Goal: Information Seeking & Learning: Compare options

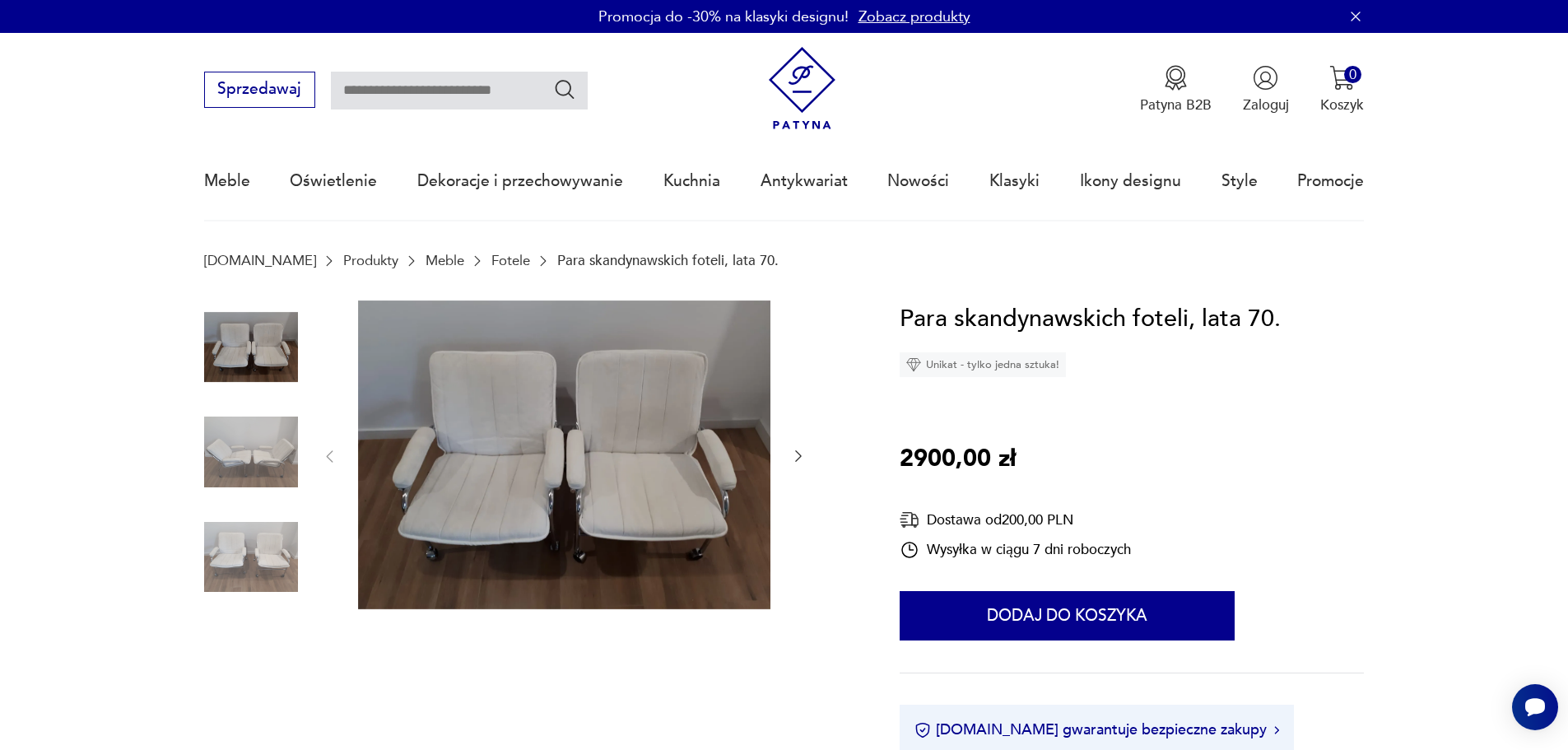
click at [227, 460] on img at bounding box center [251, 452] width 94 height 94
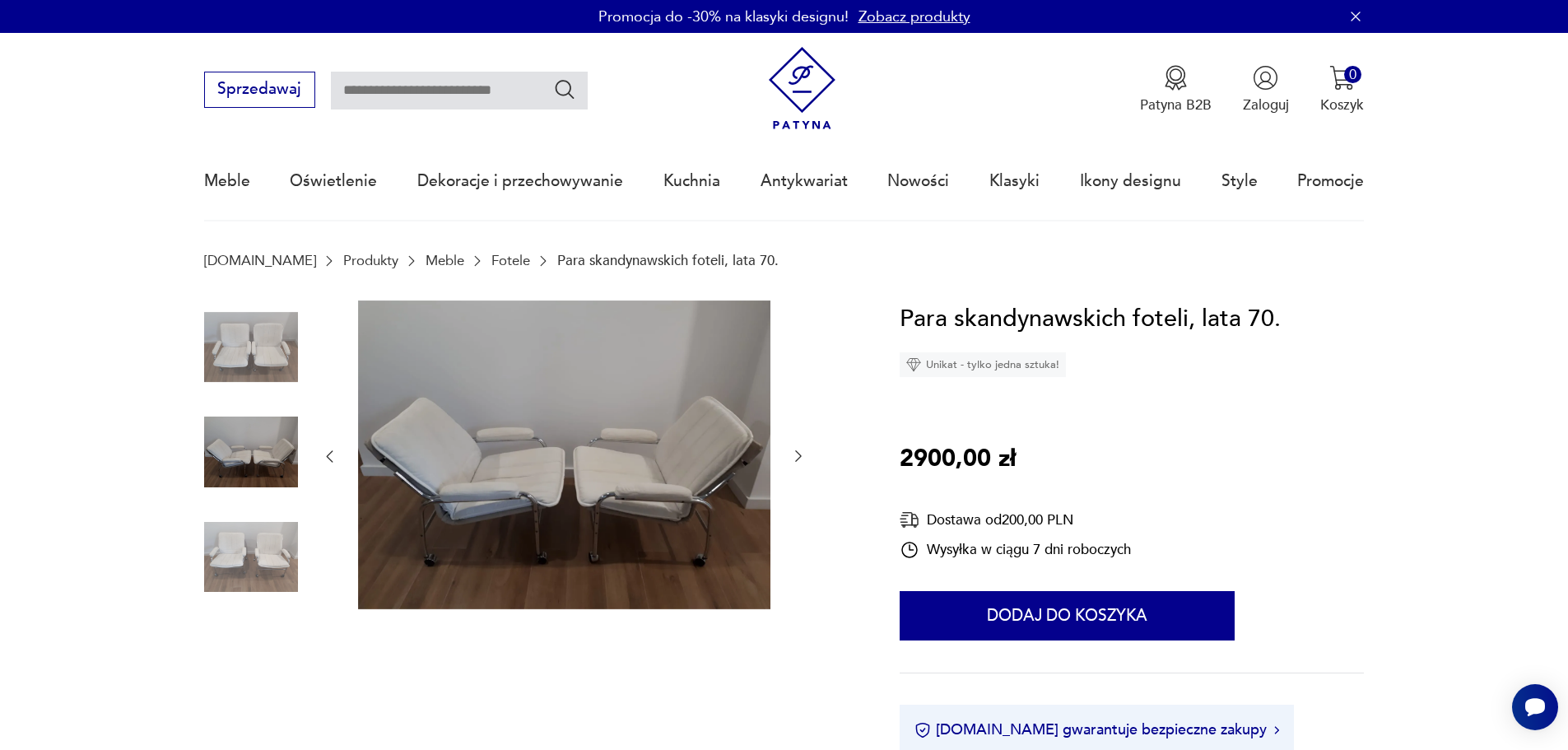
click at [785, 452] on div at bounding box center [563, 456] width 486 height 313
click at [795, 456] on icon "button" at bounding box center [798, 456] width 16 height 17
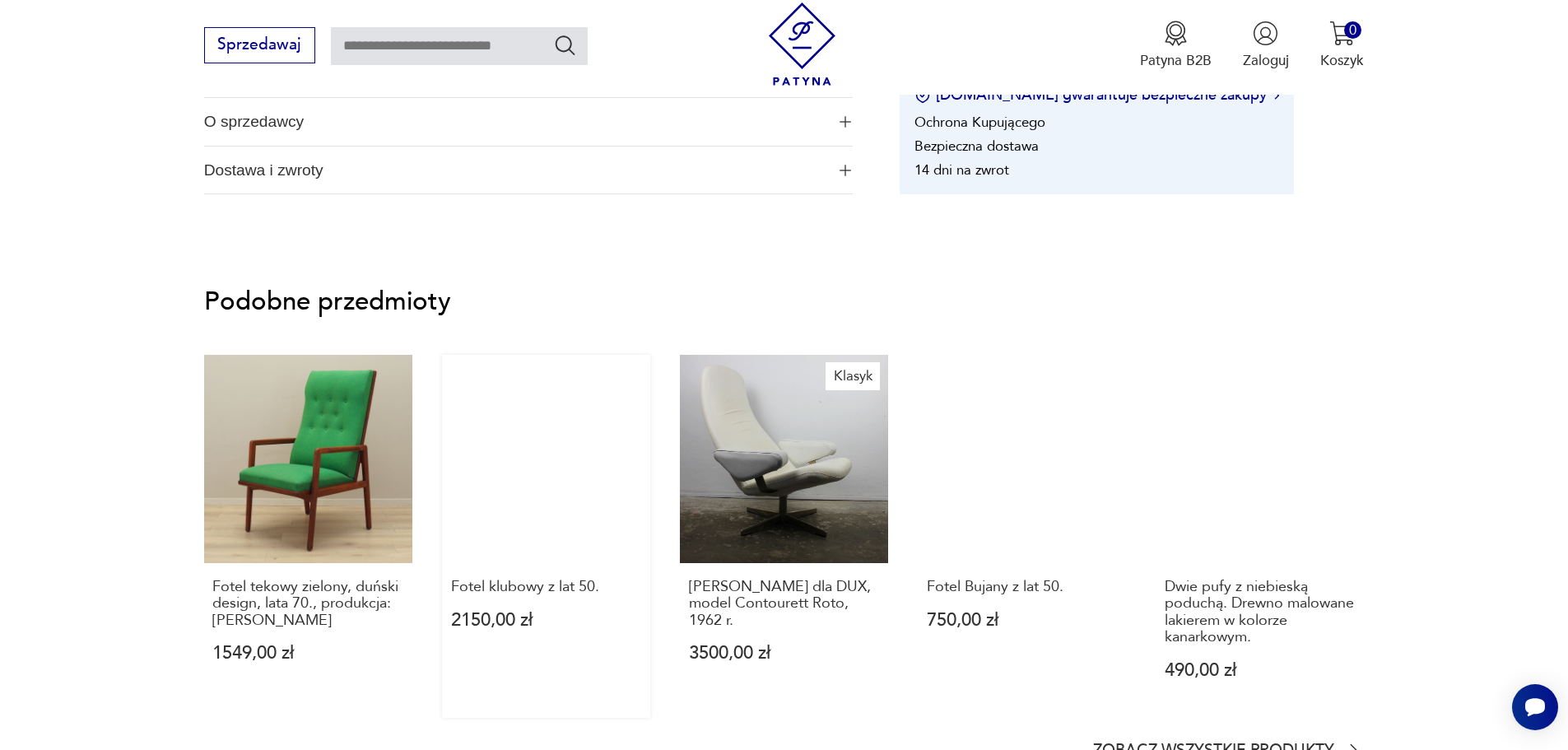
scroll to position [741, 0]
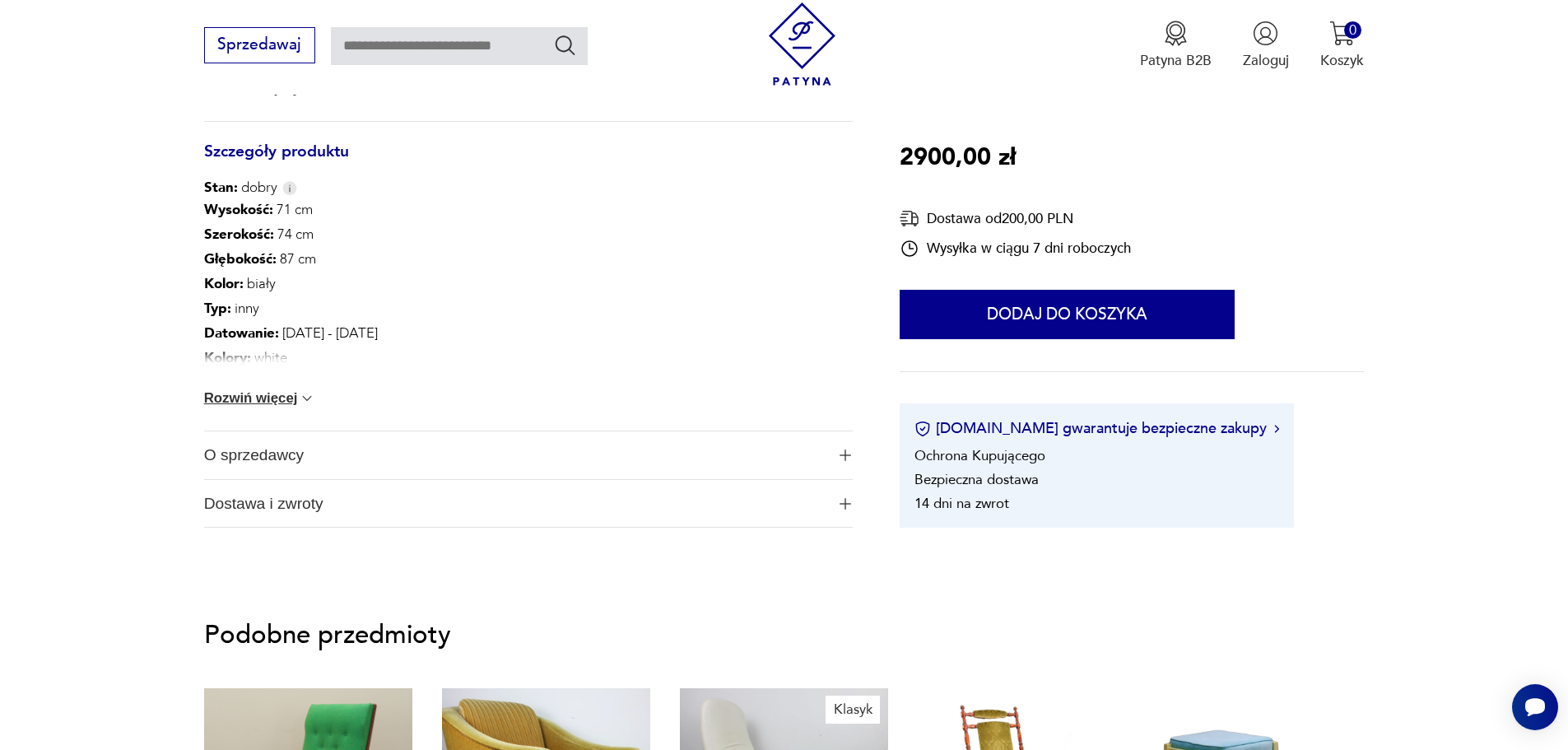
click at [520, 474] on span "O sprzedawcy" at bounding box center [514, 455] width 621 height 48
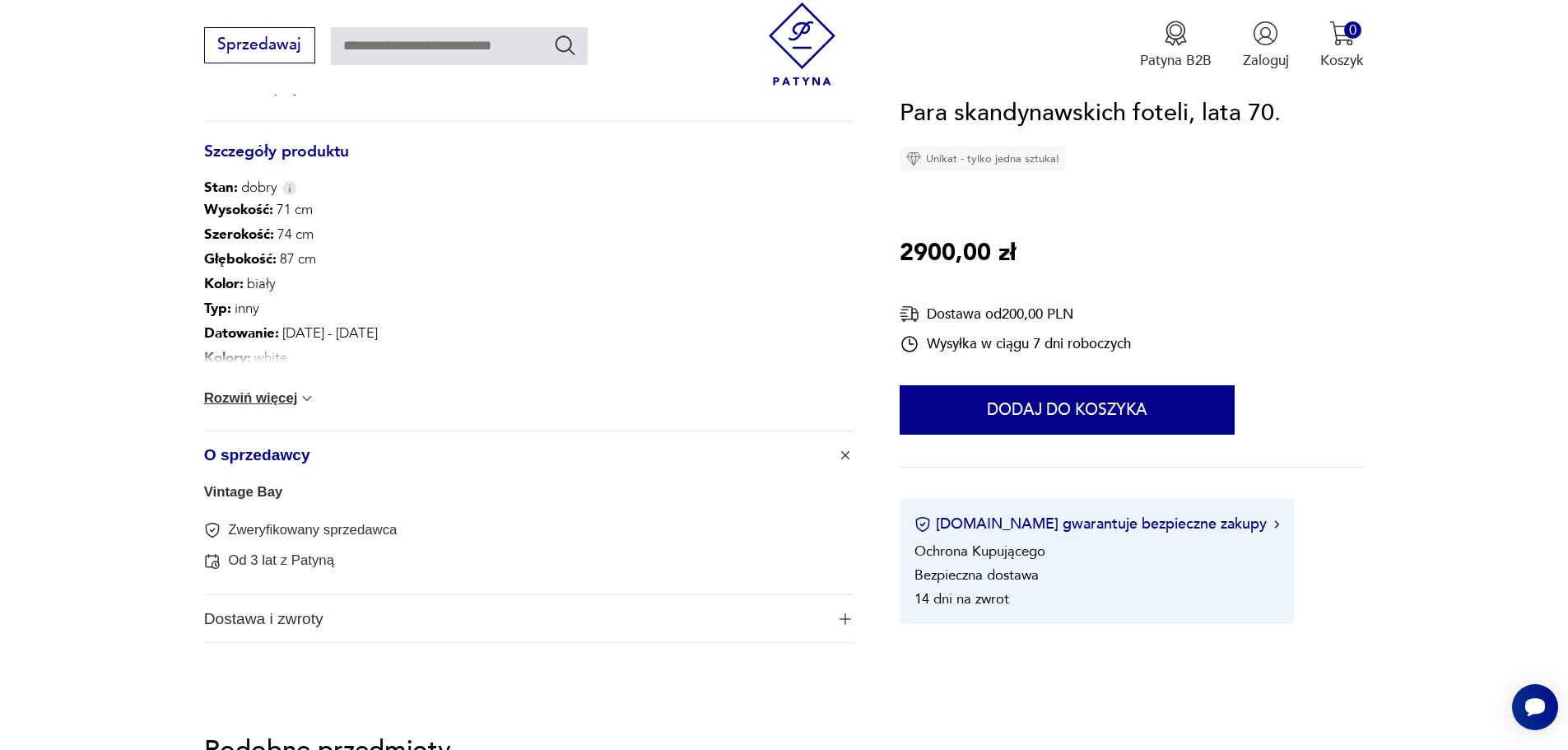
click at [541, 610] on span "Dostawa i zwroty" at bounding box center [514, 619] width 621 height 48
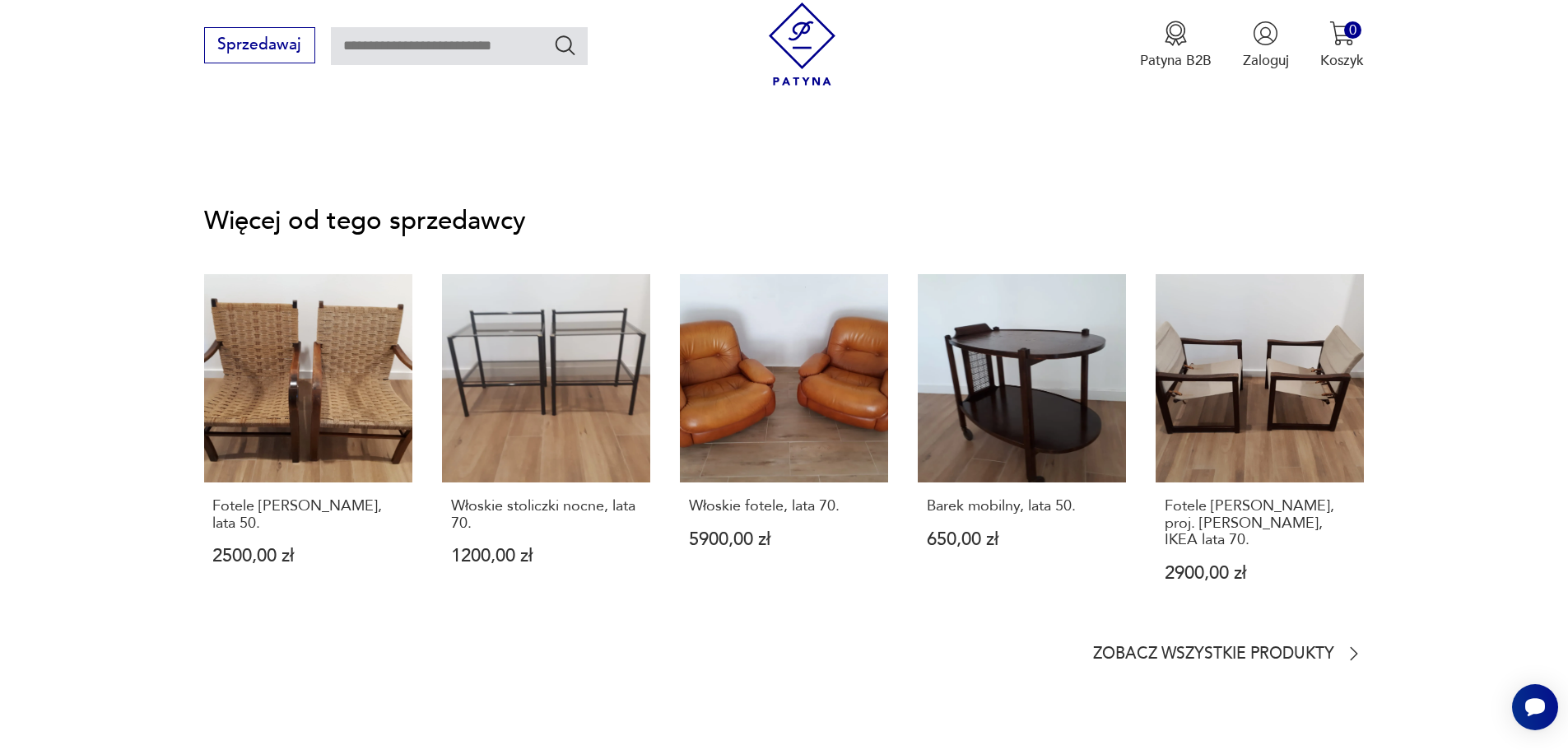
scroll to position [2552, 0]
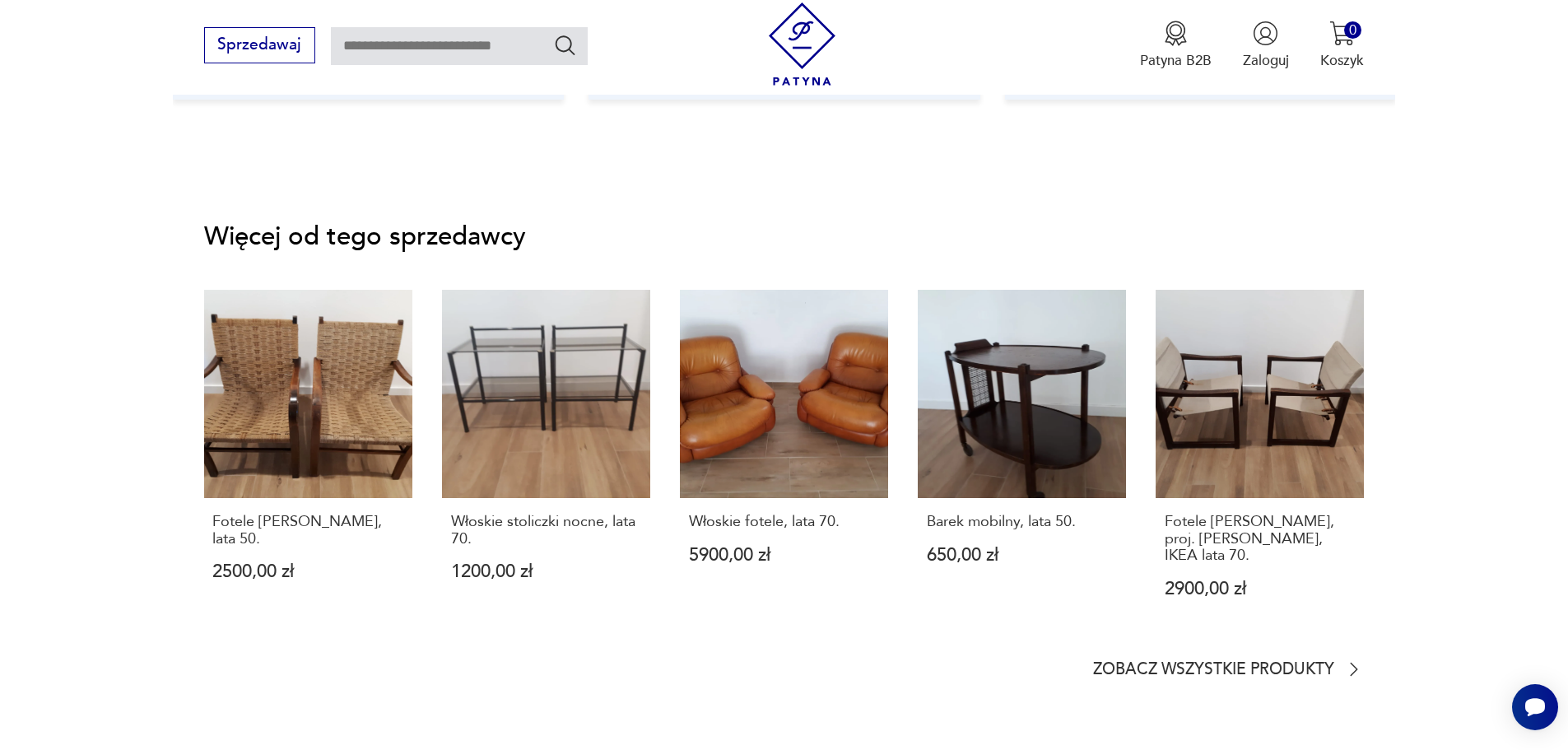
click at [1179, 630] on section "Więcej od tego sprzedawcy Fotele E. Dieckmann, lata 50. 2500,00 zł Włoskie stol…" at bounding box center [784, 452] width 1161 height 455
click at [1188, 663] on p "Zobacz wszystkie produkty" at bounding box center [1213, 670] width 241 height 13
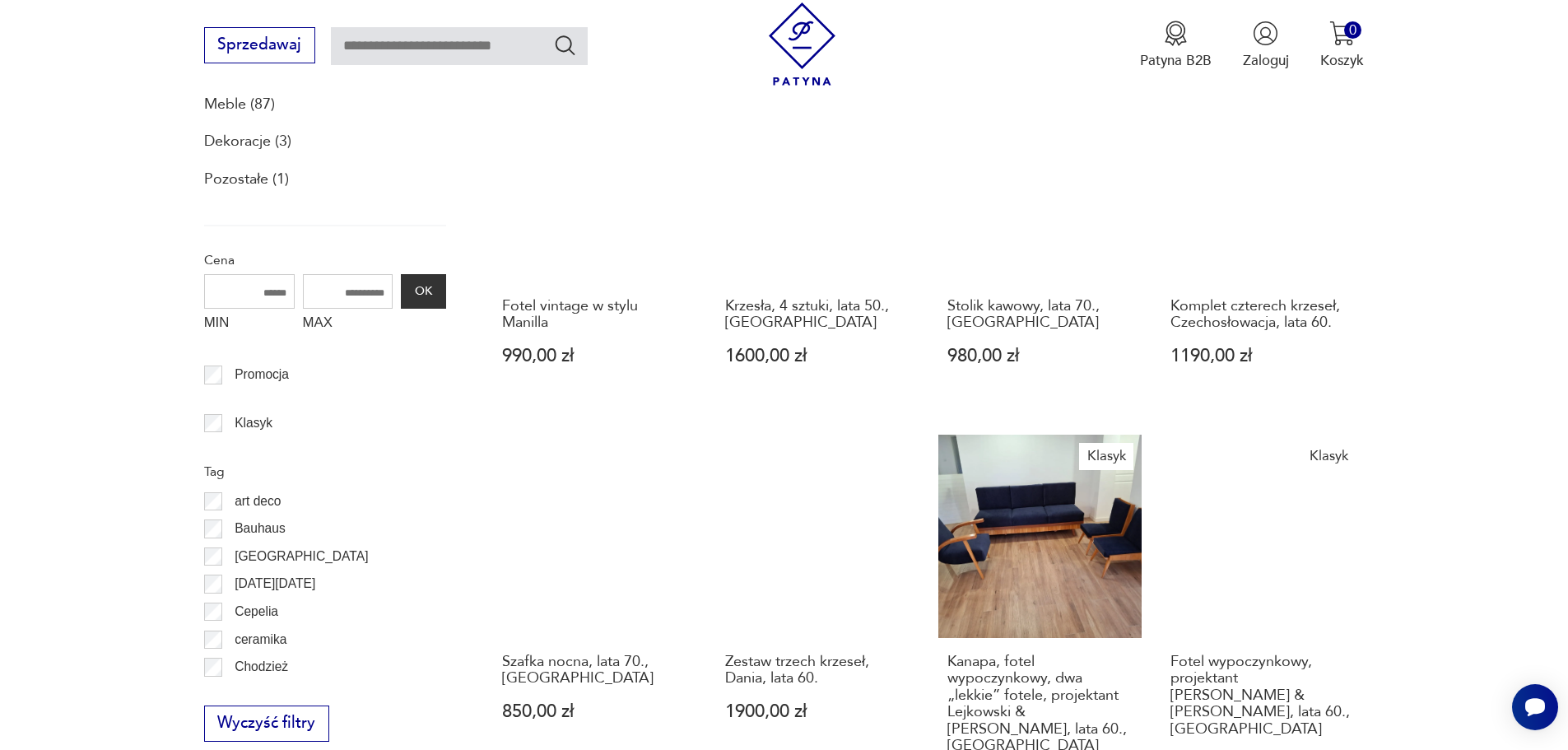
scroll to position [687, 0]
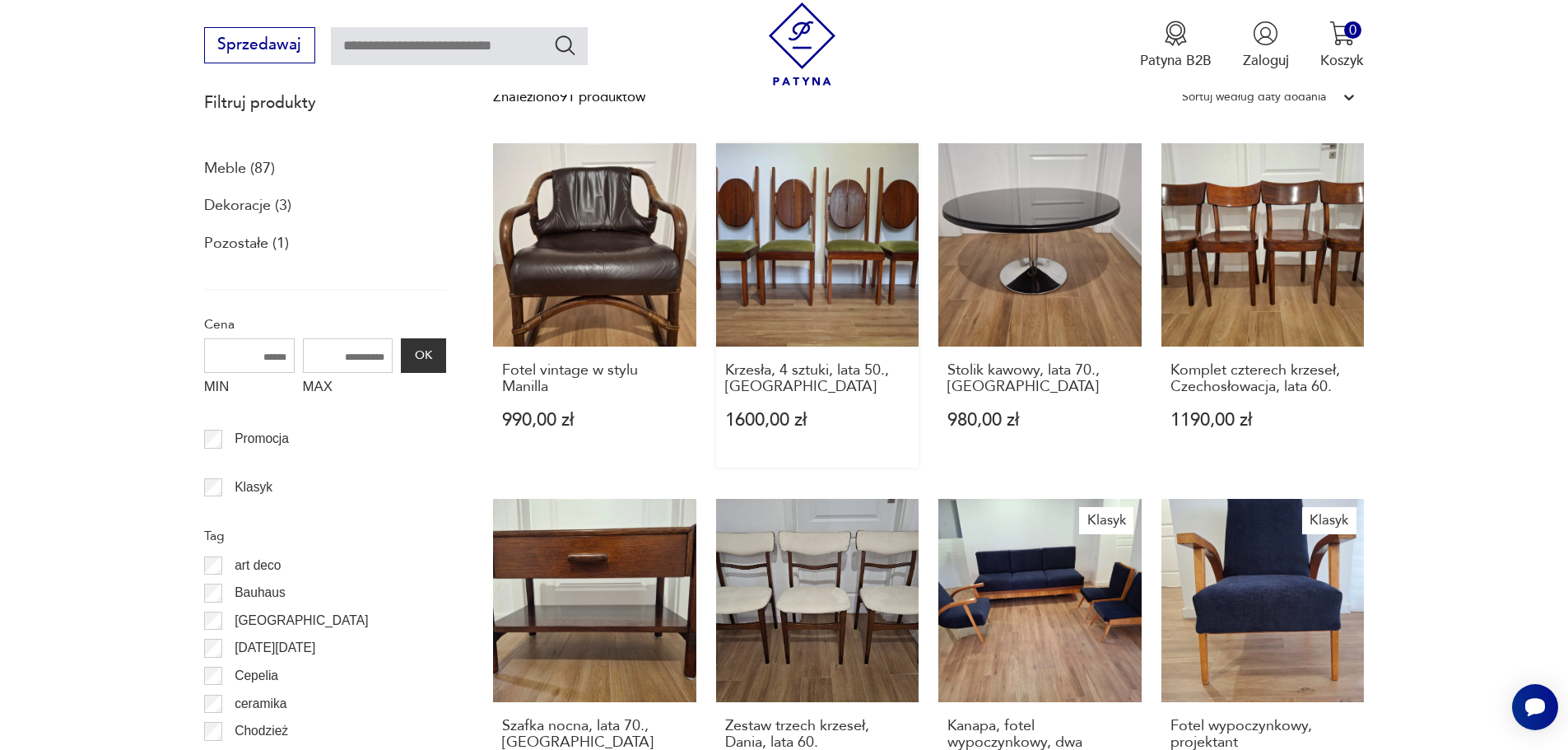
click at [836, 295] on link "Krzesła, 4 sztuki, lata 50., Polska 1600,00 zł" at bounding box center [817, 305] width 203 height 324
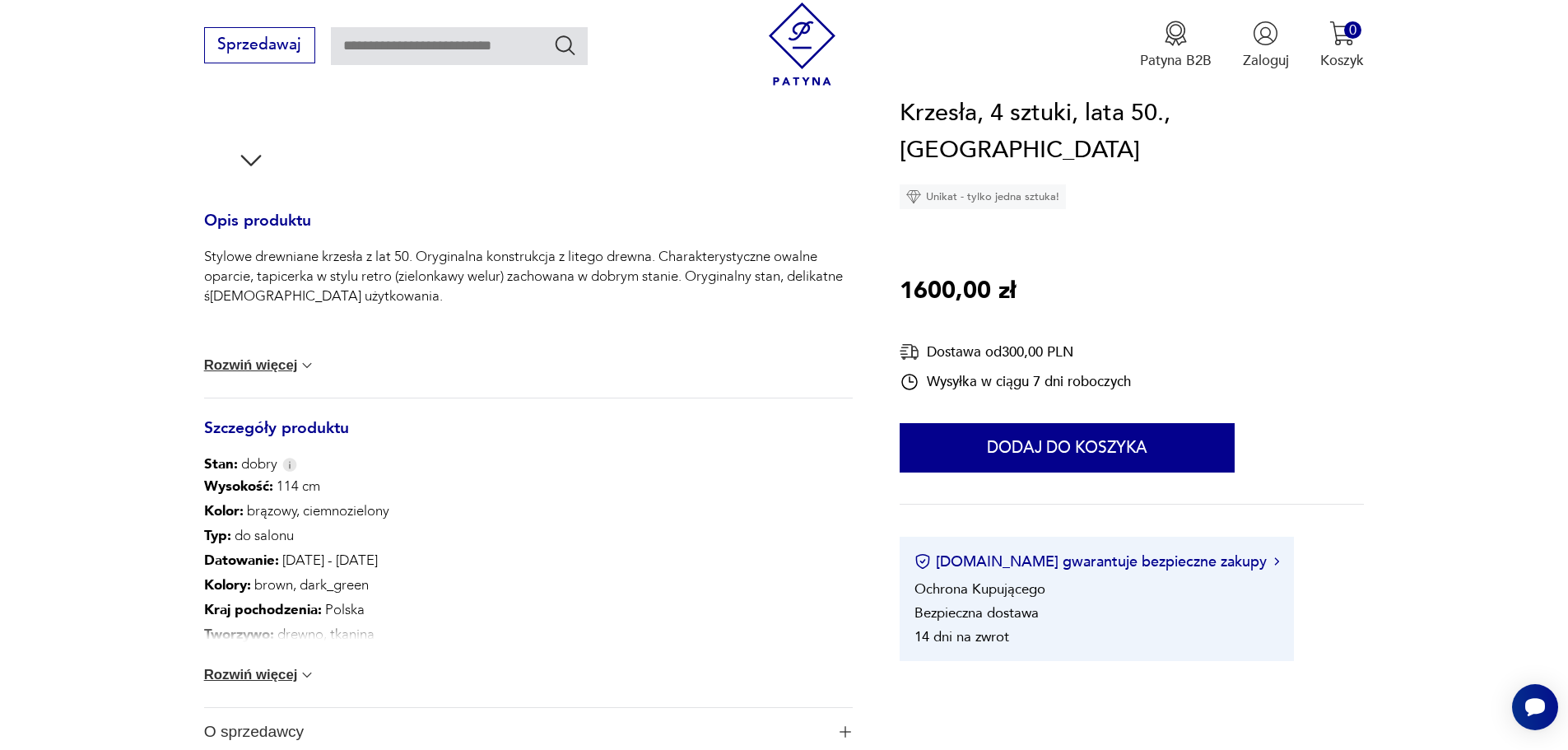
scroll to position [741, 0]
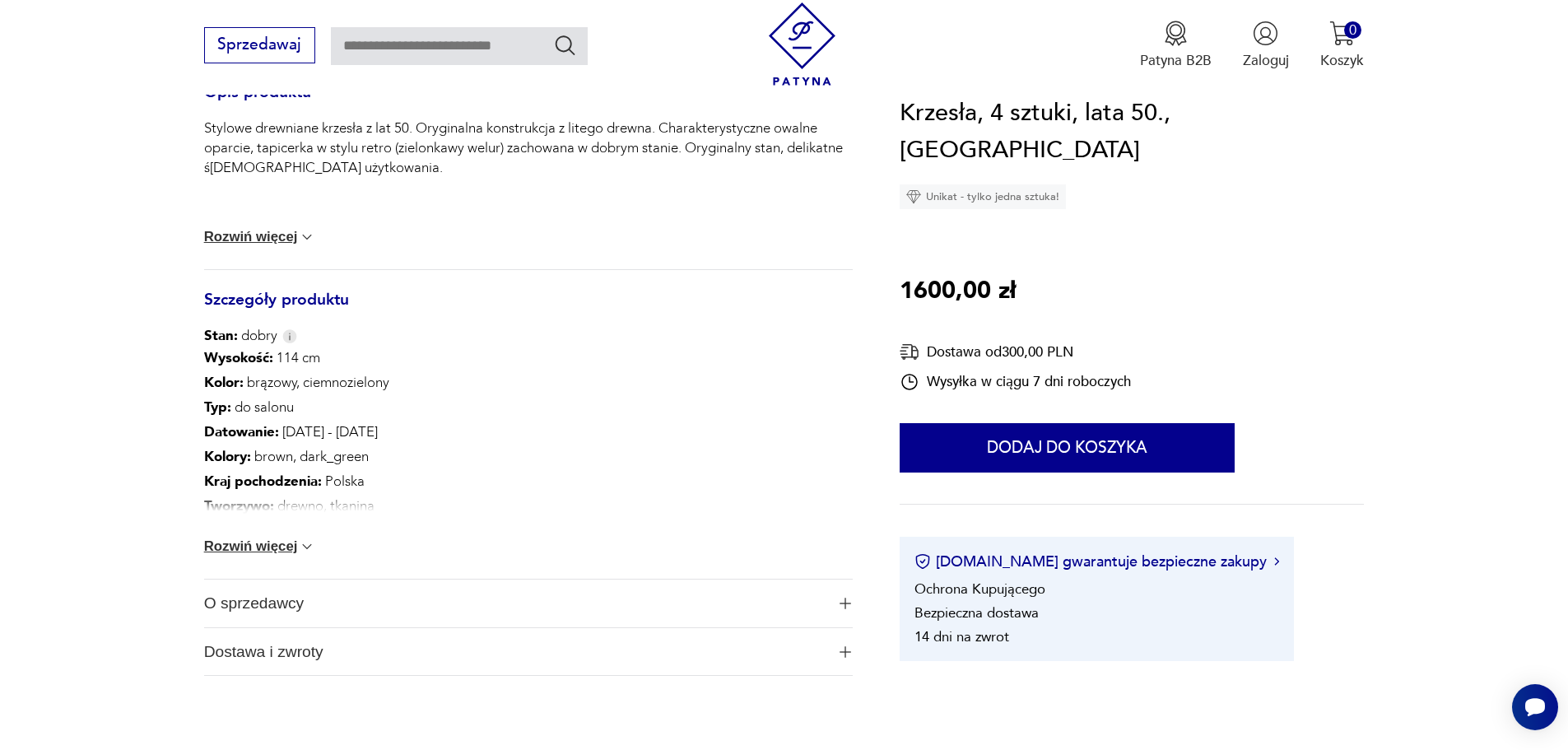
click at [307, 547] on img at bounding box center [307, 546] width 16 height 17
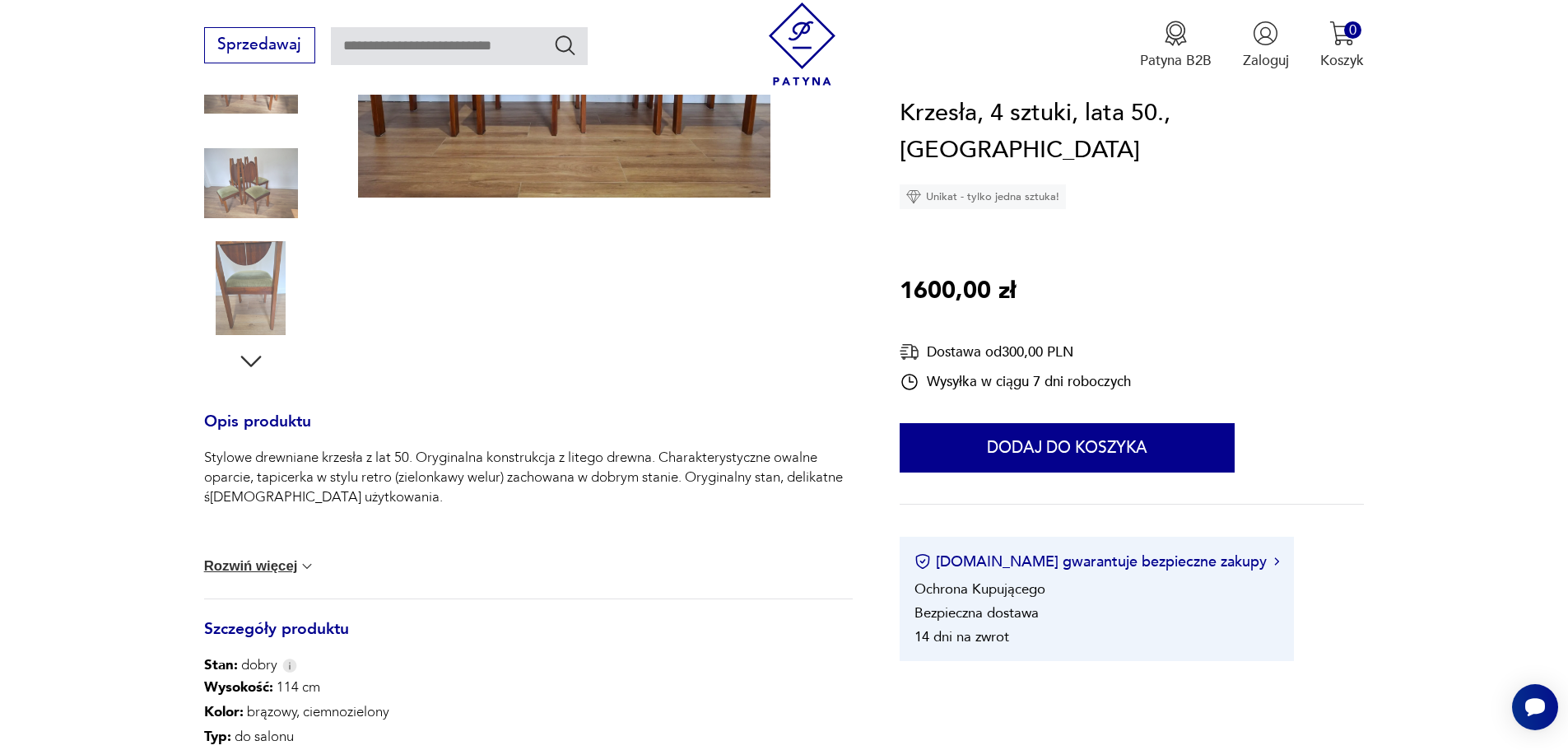
scroll to position [0, 0]
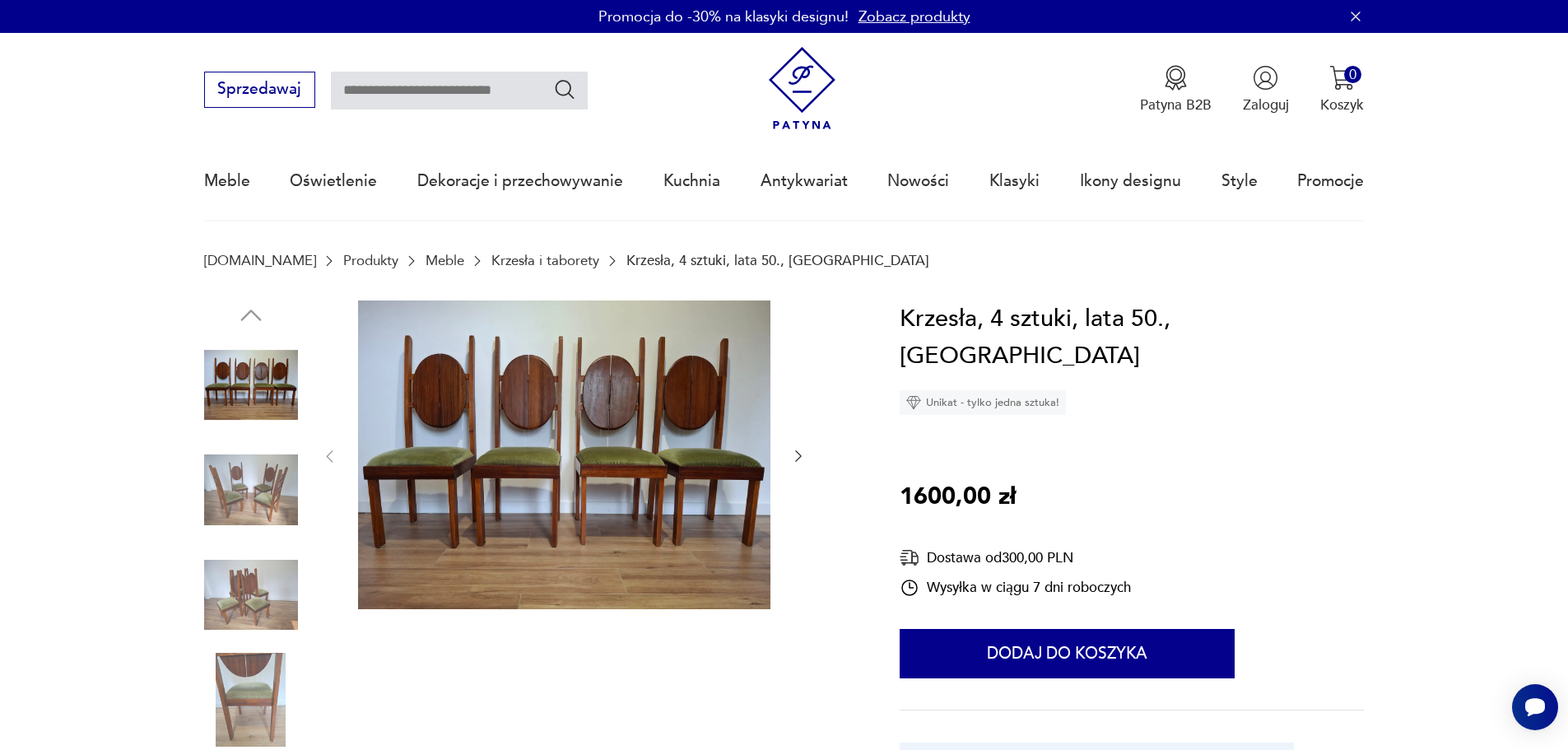
click at [273, 465] on img at bounding box center [251, 490] width 94 height 94
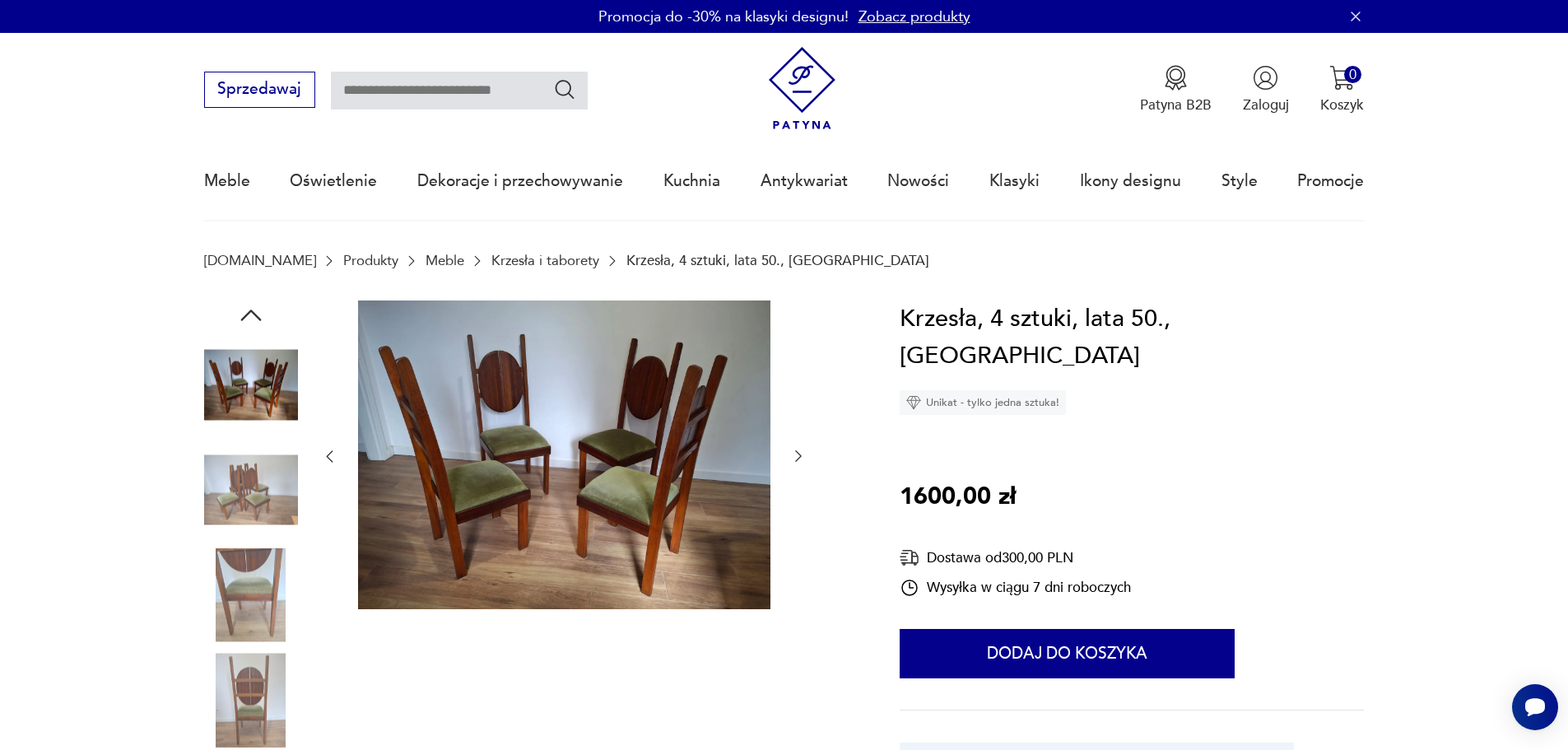
click at [278, 499] on img at bounding box center [251, 490] width 94 height 94
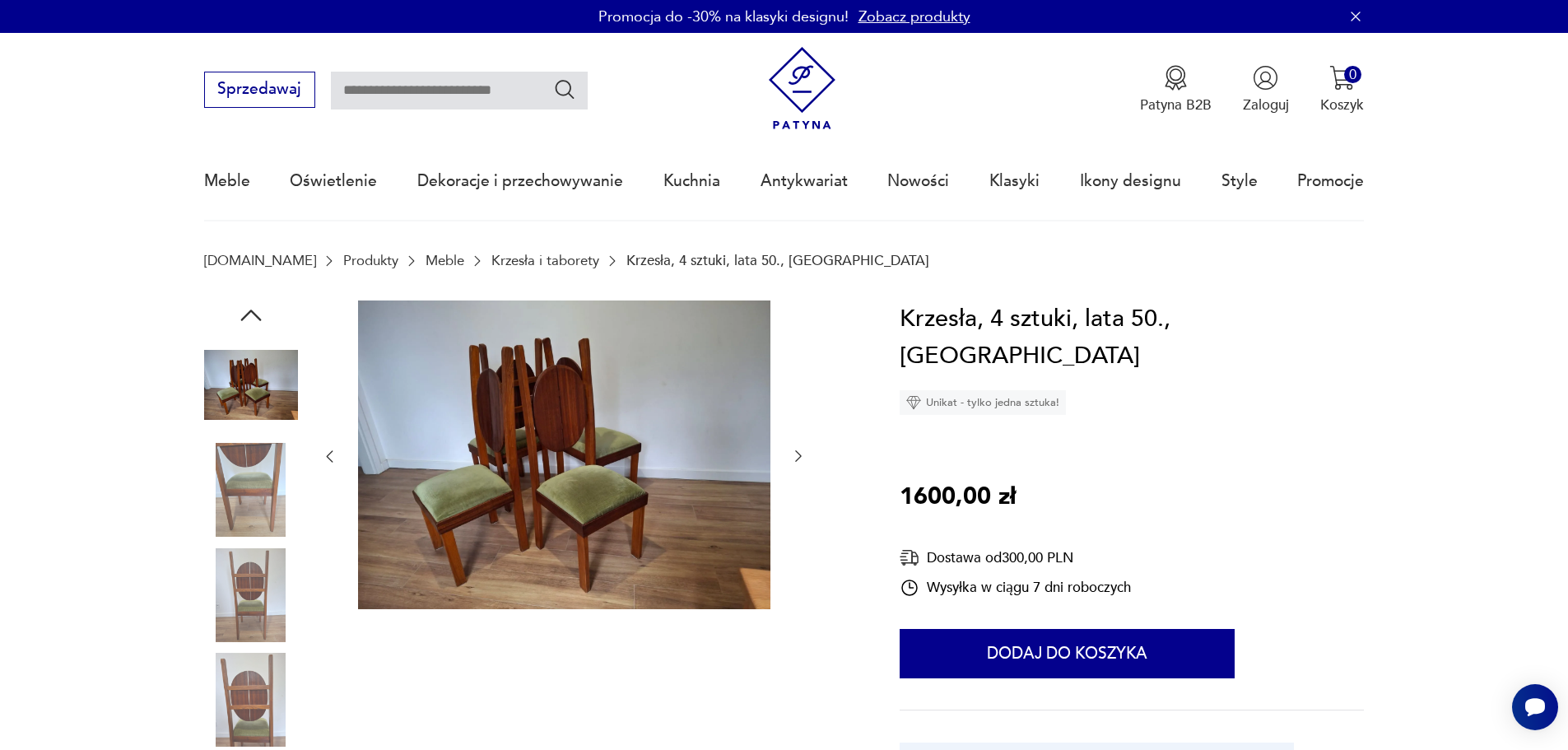
click at [271, 565] on img at bounding box center [251, 595] width 94 height 94
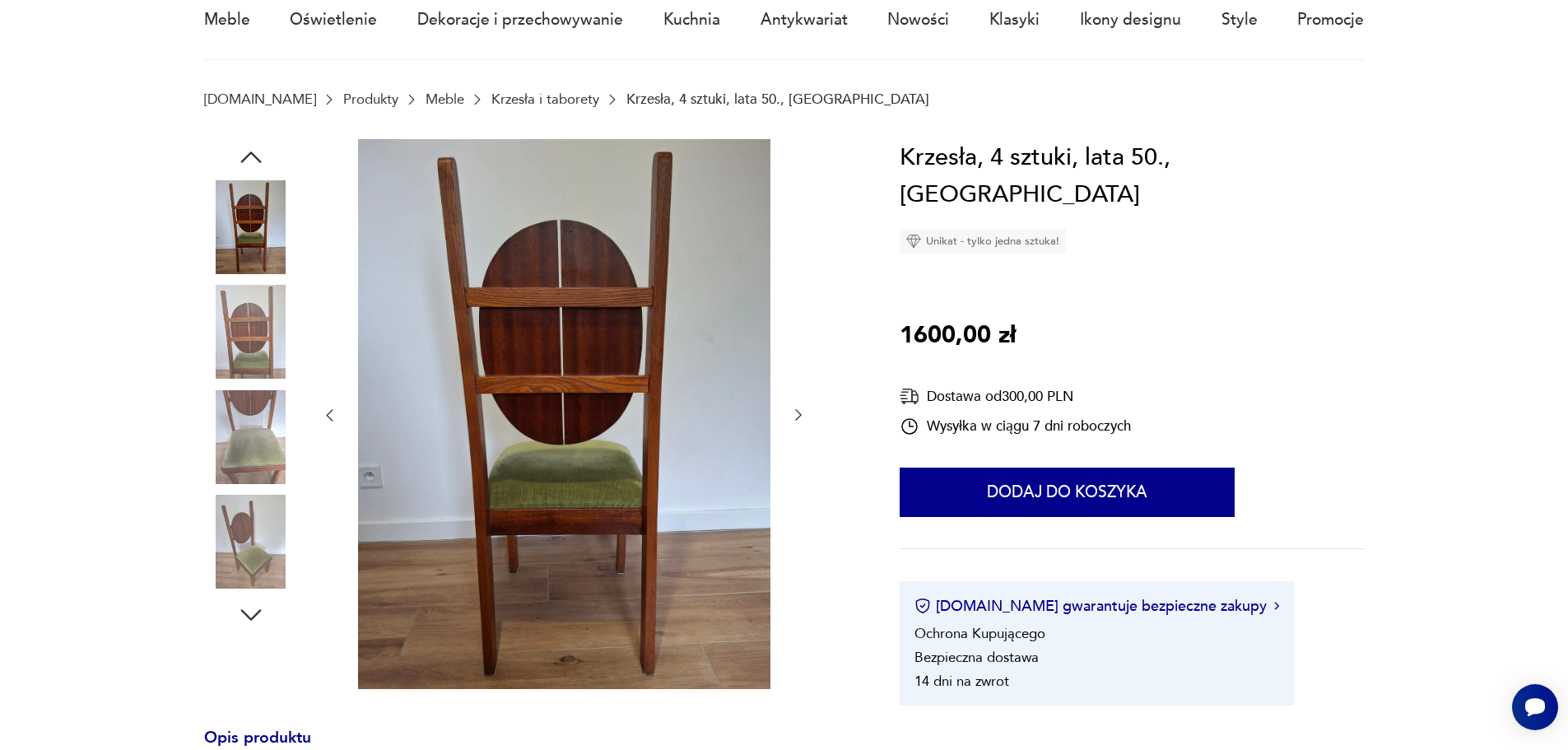
scroll to position [247, 0]
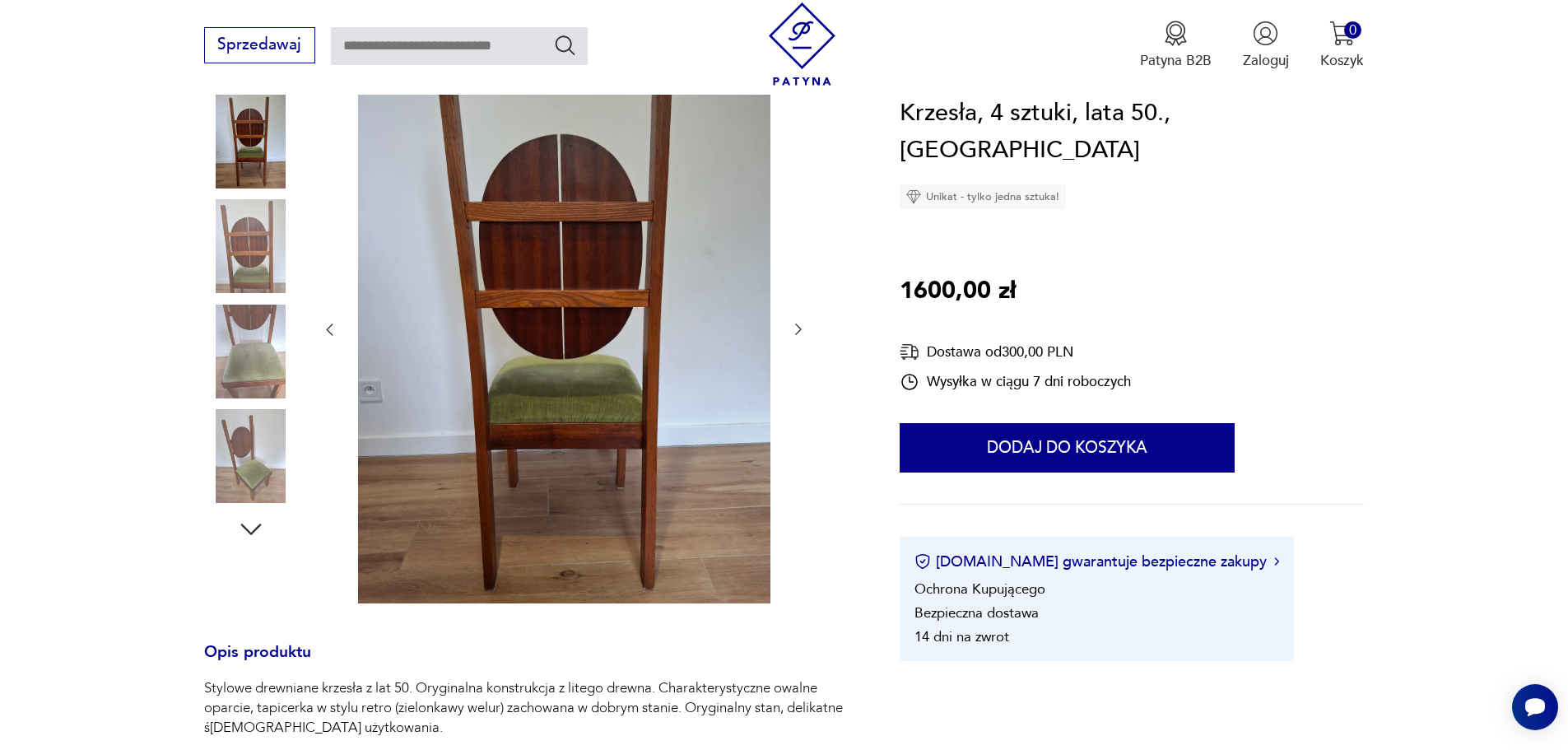
click at [263, 430] on img at bounding box center [251, 456] width 94 height 94
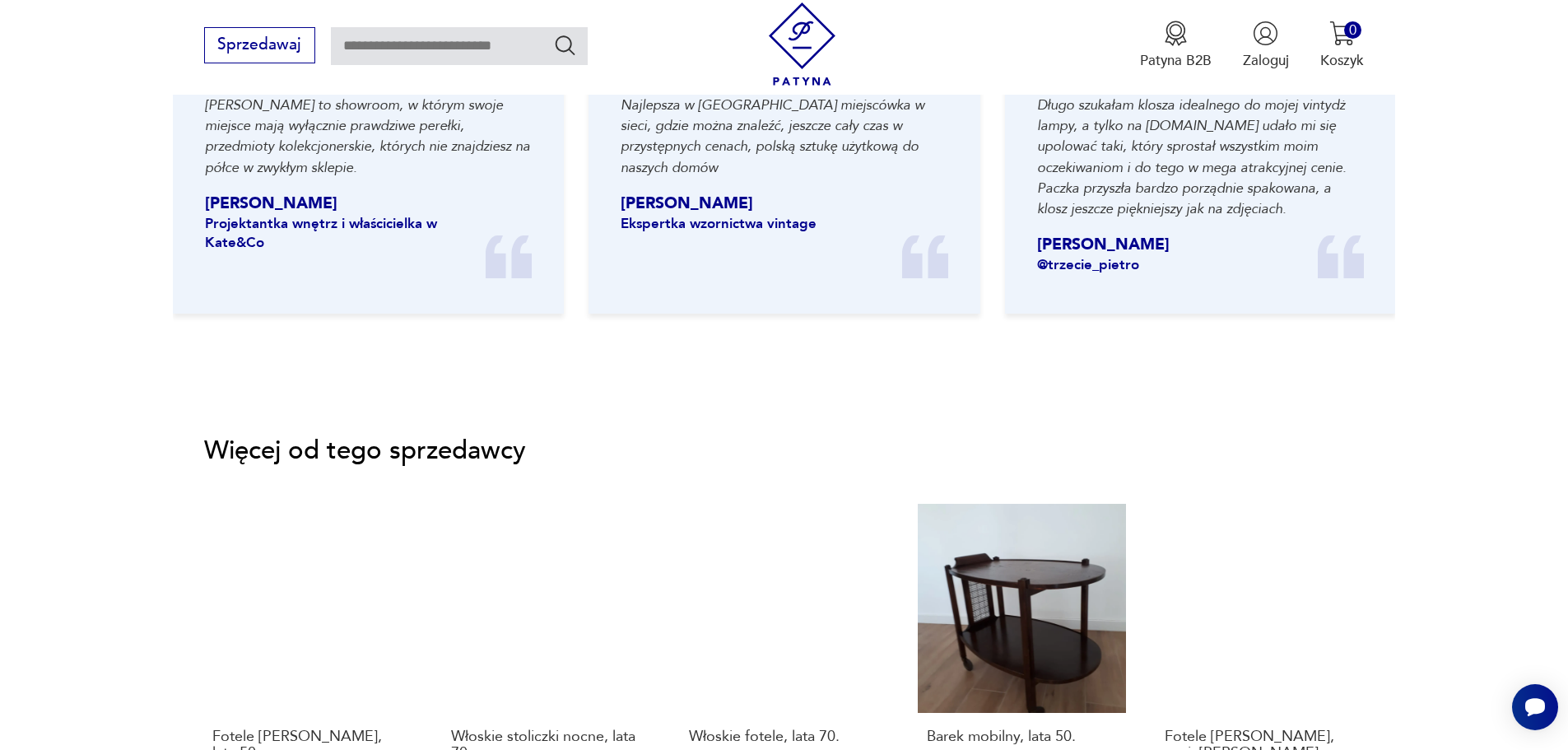
scroll to position [2469, 0]
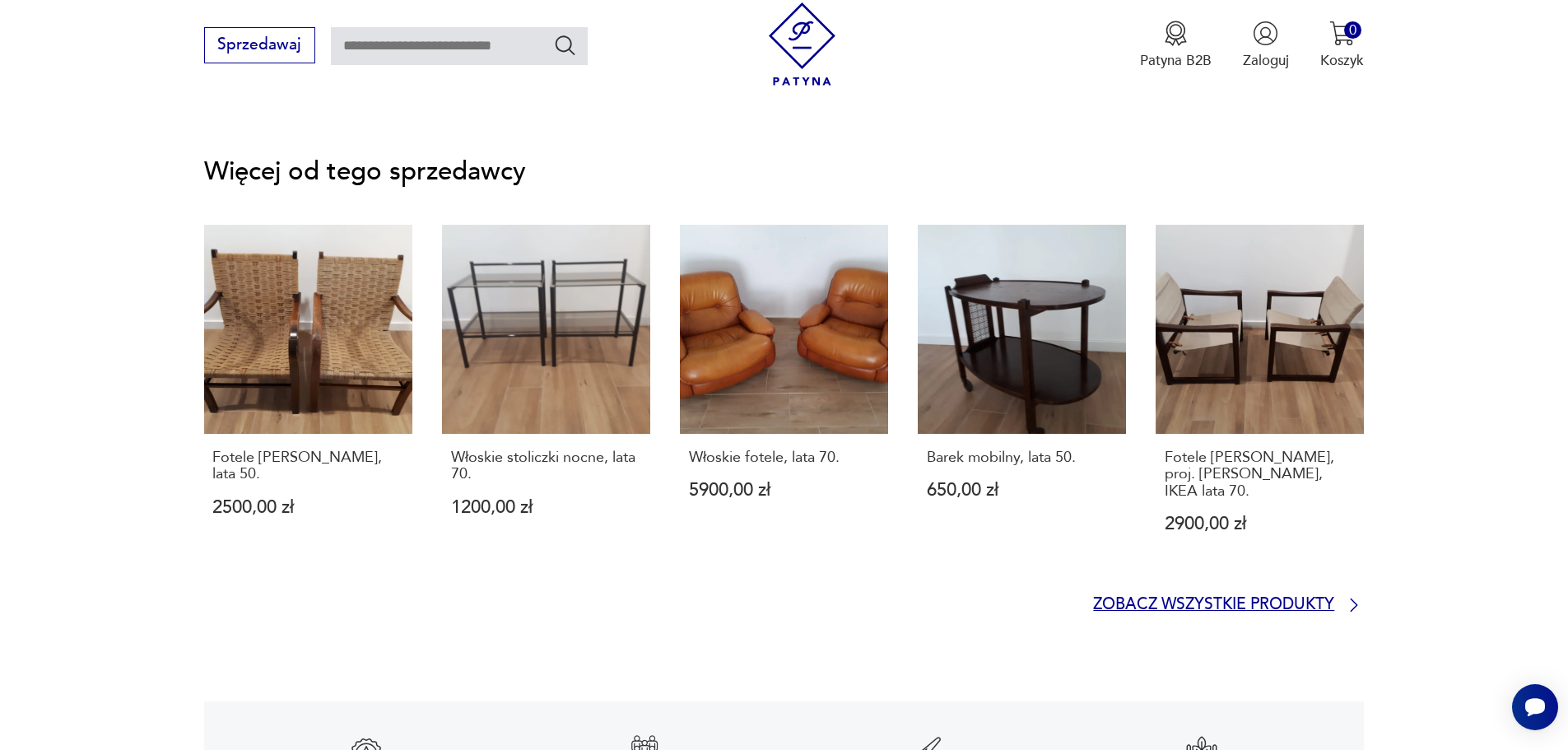
click at [1216, 598] on p "Zobacz wszystkie produkty" at bounding box center [1213, 605] width 241 height 13
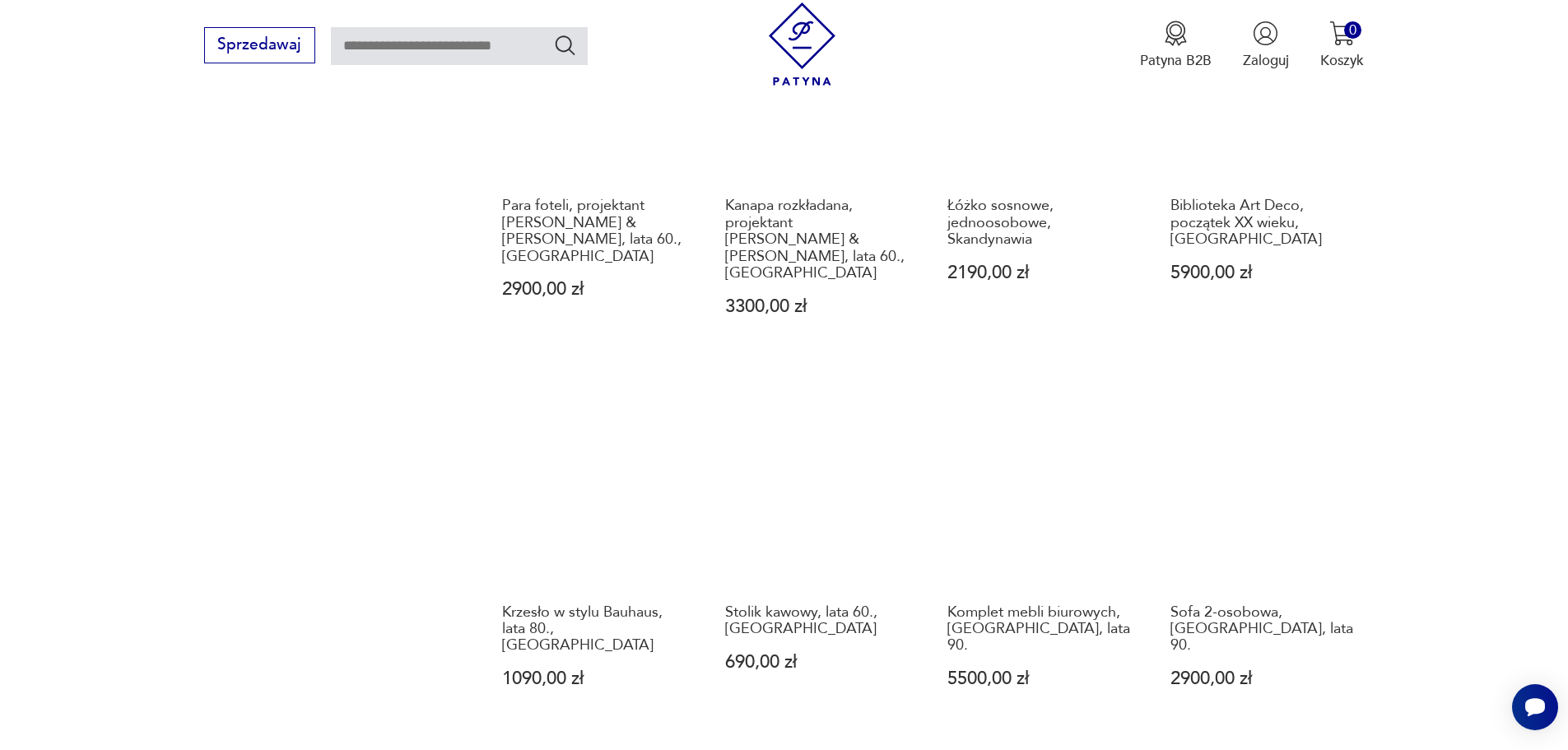
scroll to position [1757, 0]
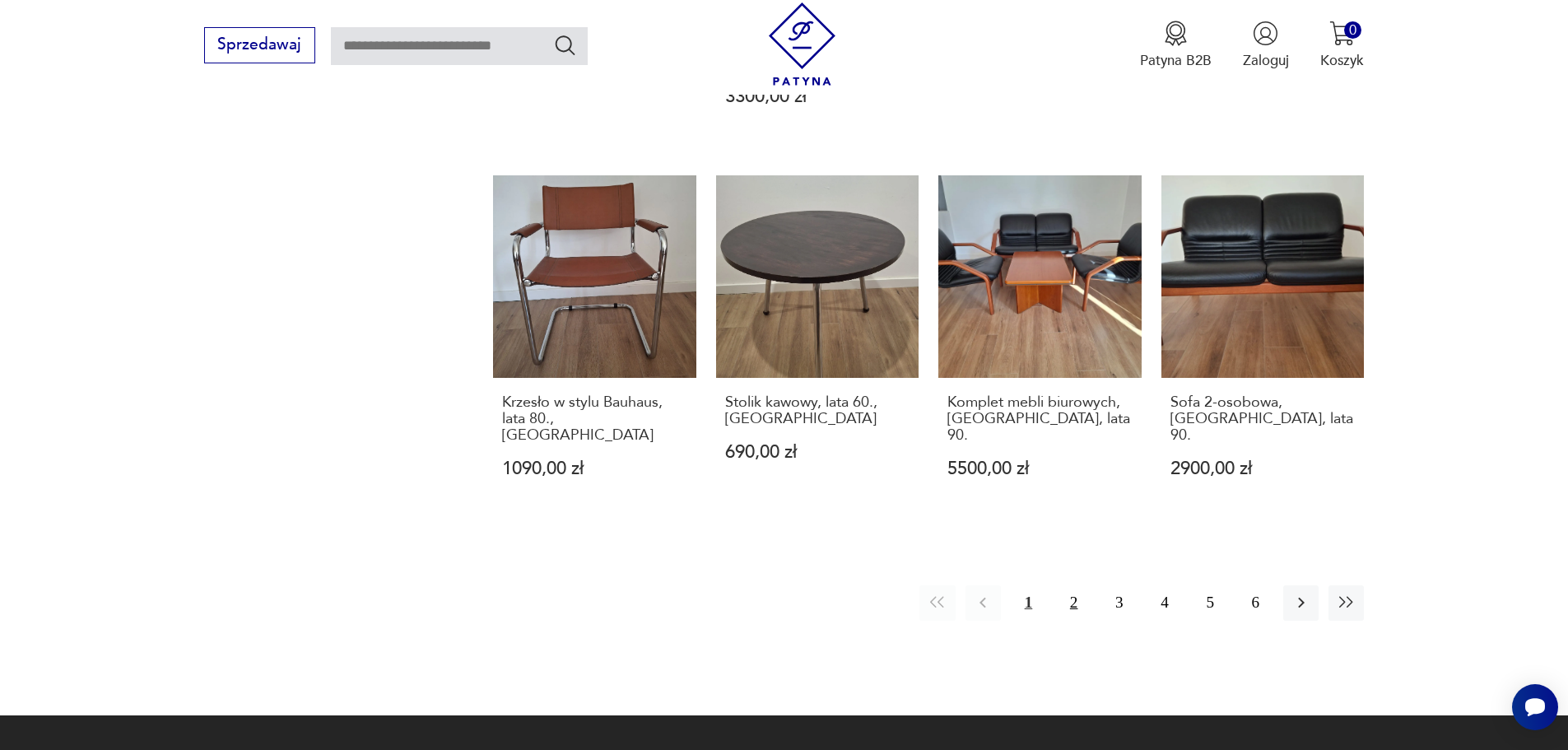
click at [1072, 585] on button "2" at bounding box center [1073, 602] width 35 height 35
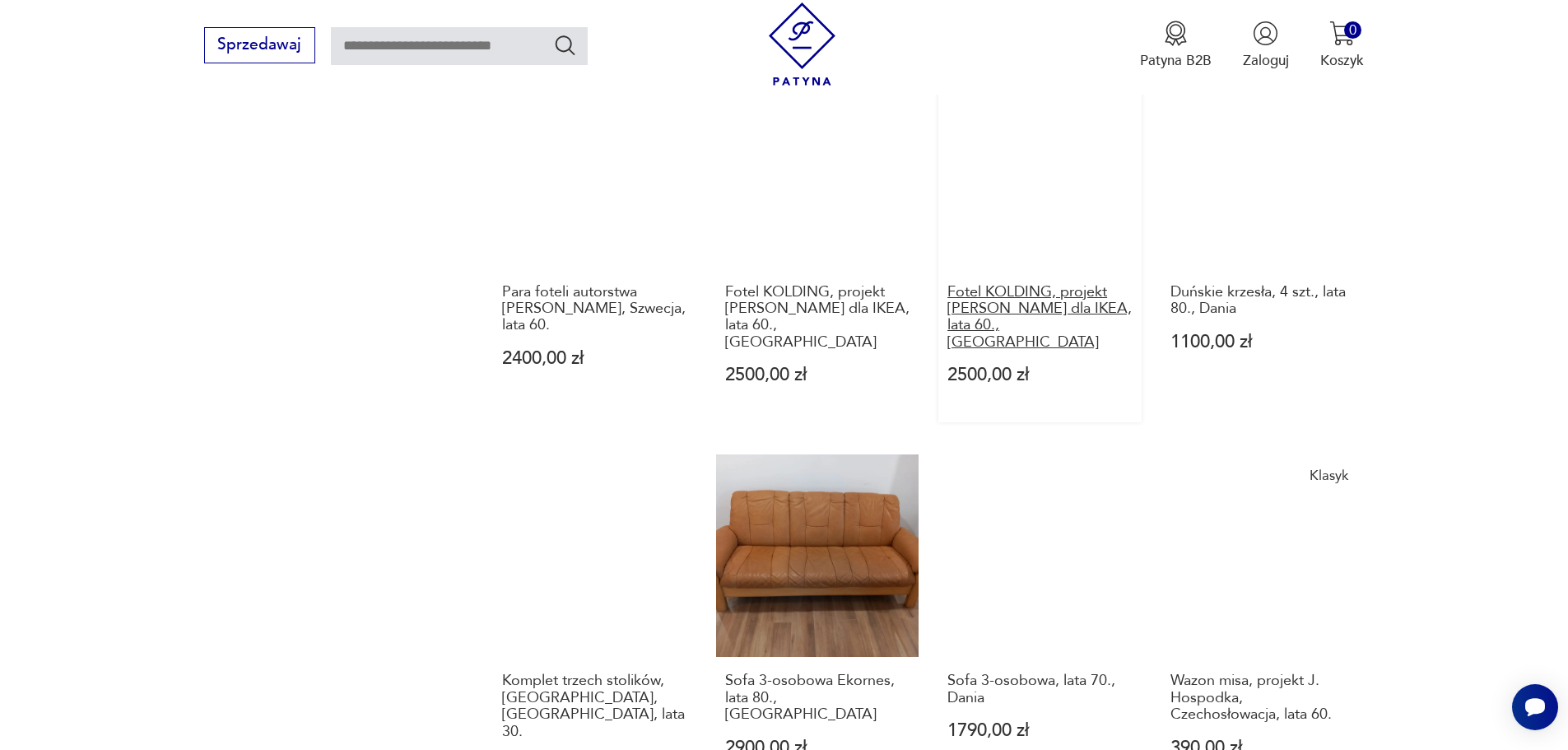
scroll to position [1840, 0]
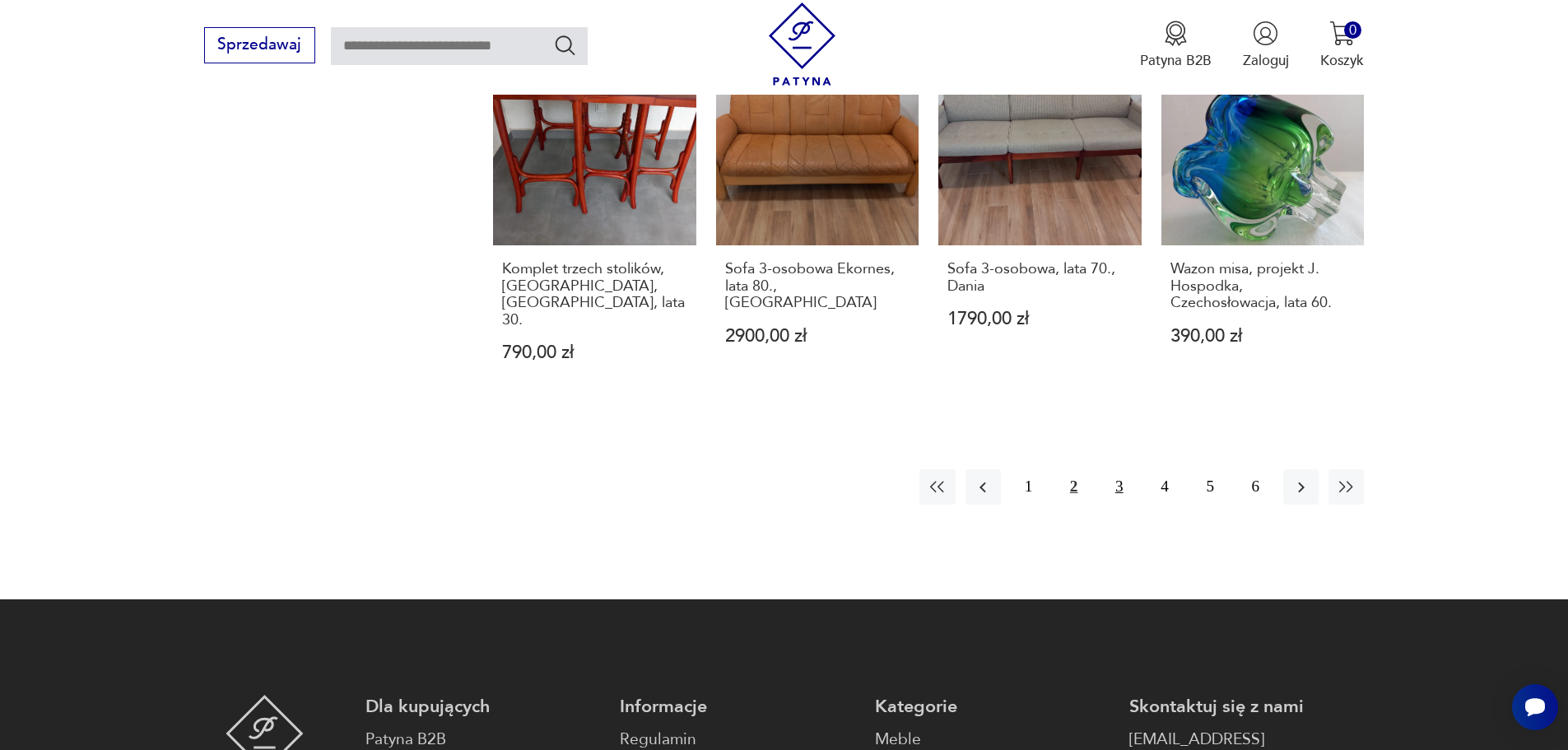
click at [1114, 469] on button "3" at bounding box center [1118, 487] width 35 height 35
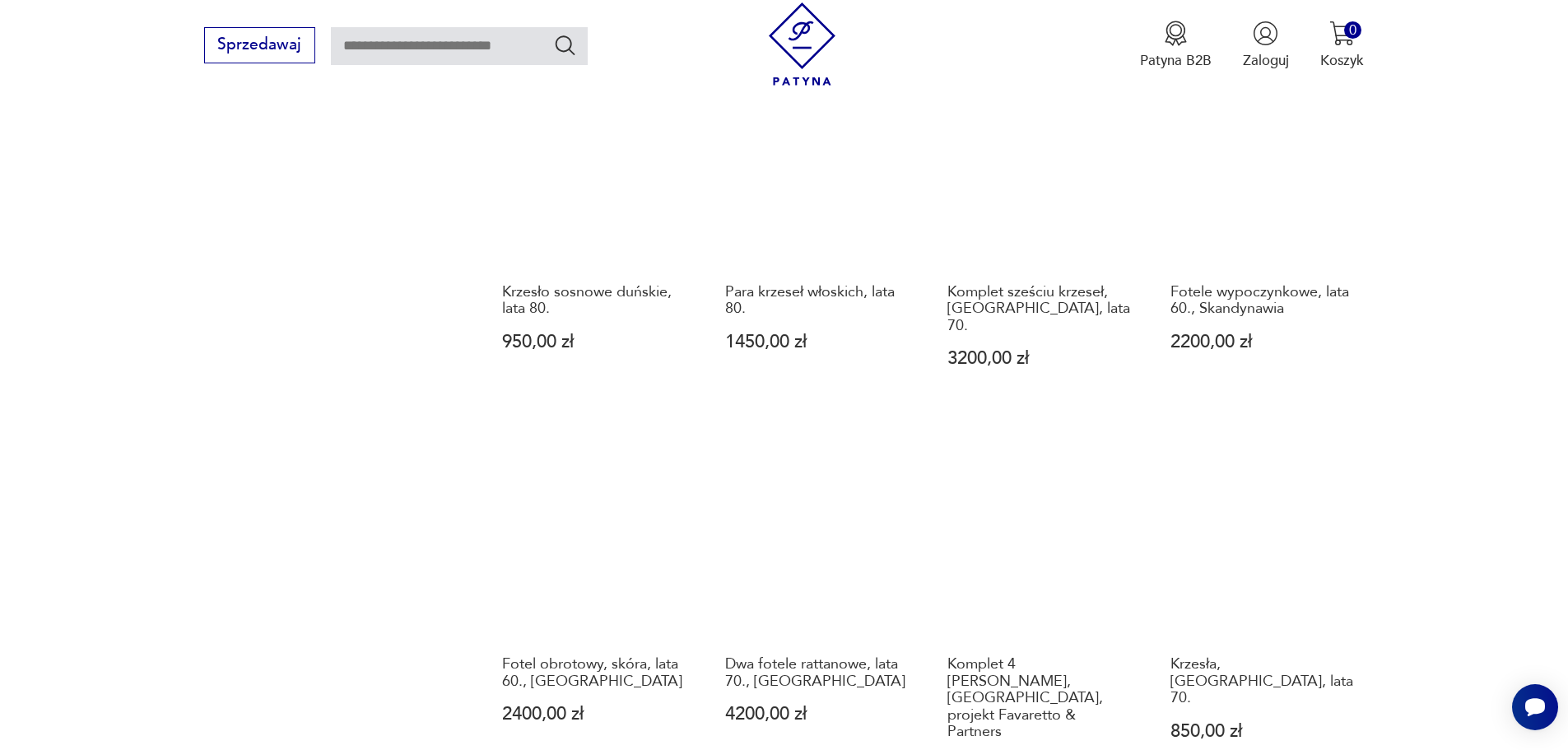
scroll to position [1511, 0]
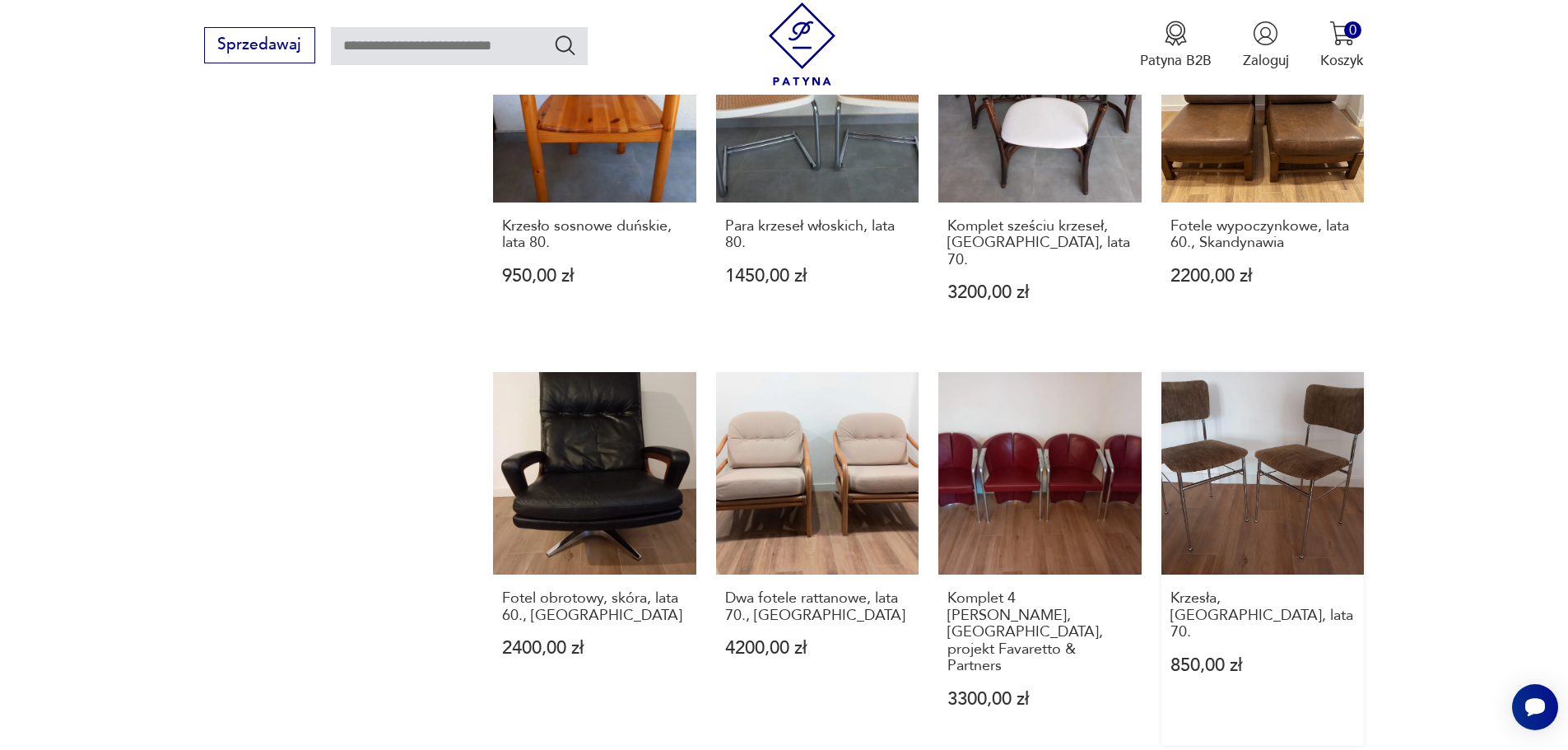
click at [1208, 431] on link "Krzesła, Włochy, lata 70. 850,00 zł" at bounding box center [1263, 559] width 203 height 375
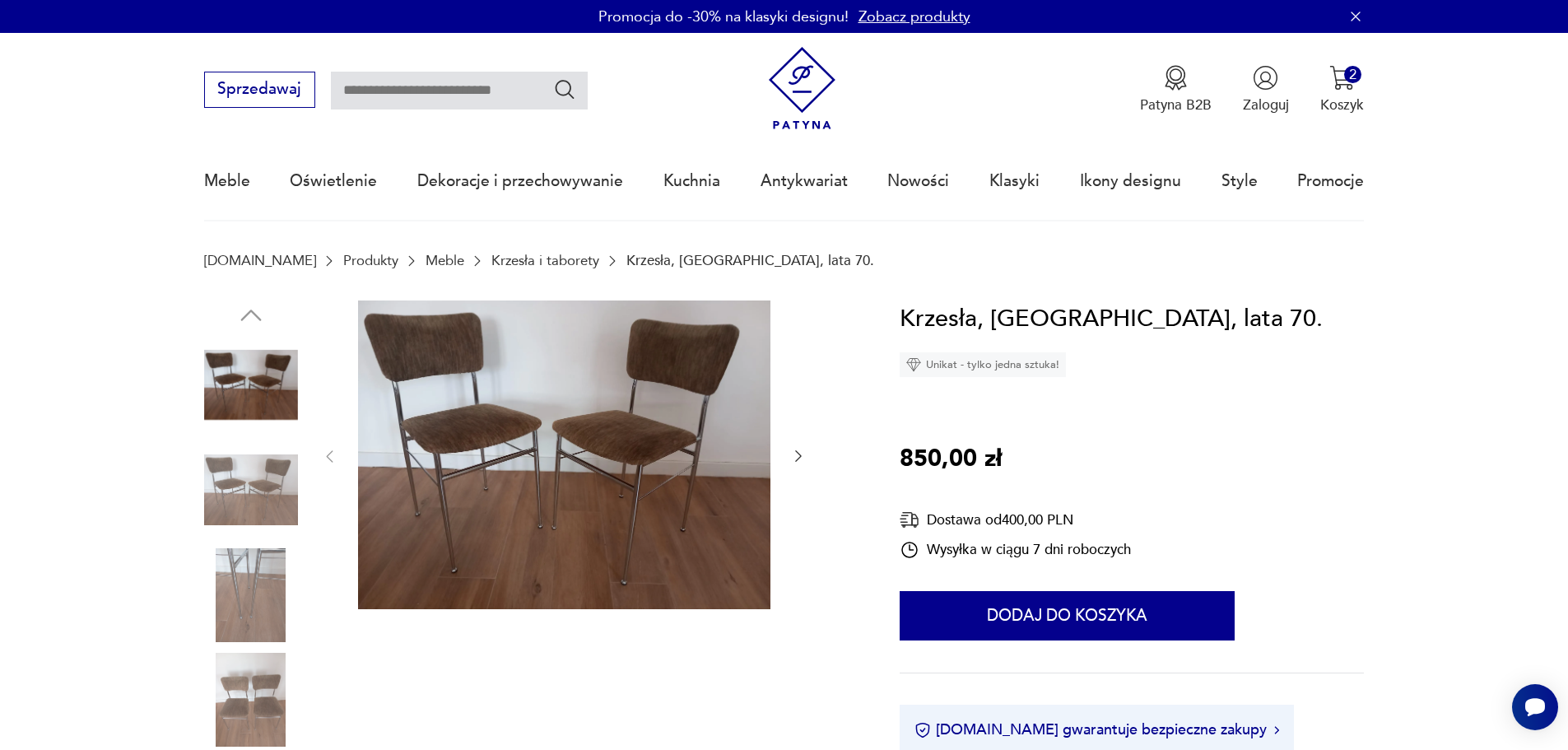
click at [798, 454] on icon "button" at bounding box center [798, 457] width 7 height 12
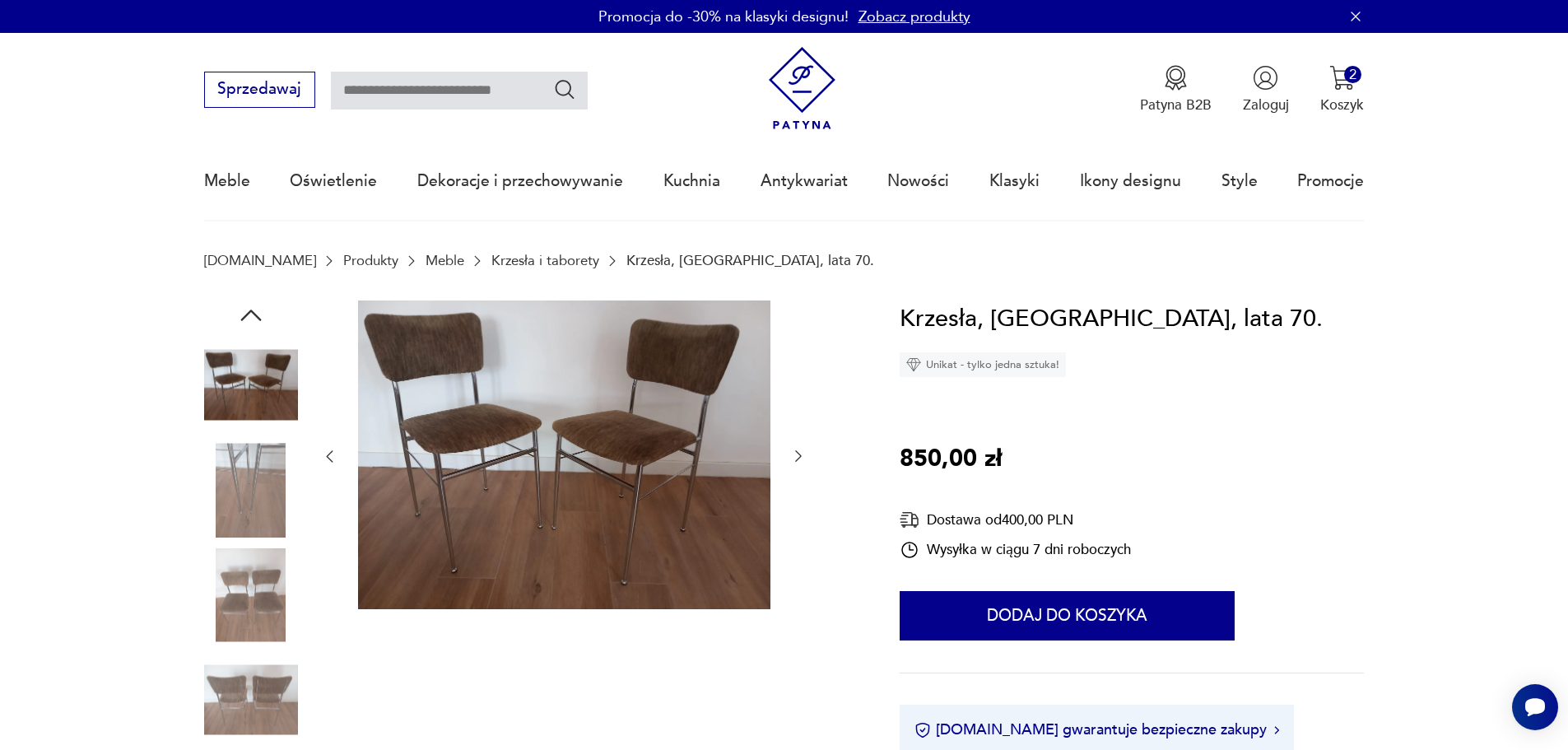
click at [798, 454] on icon "button" at bounding box center [798, 457] width 7 height 12
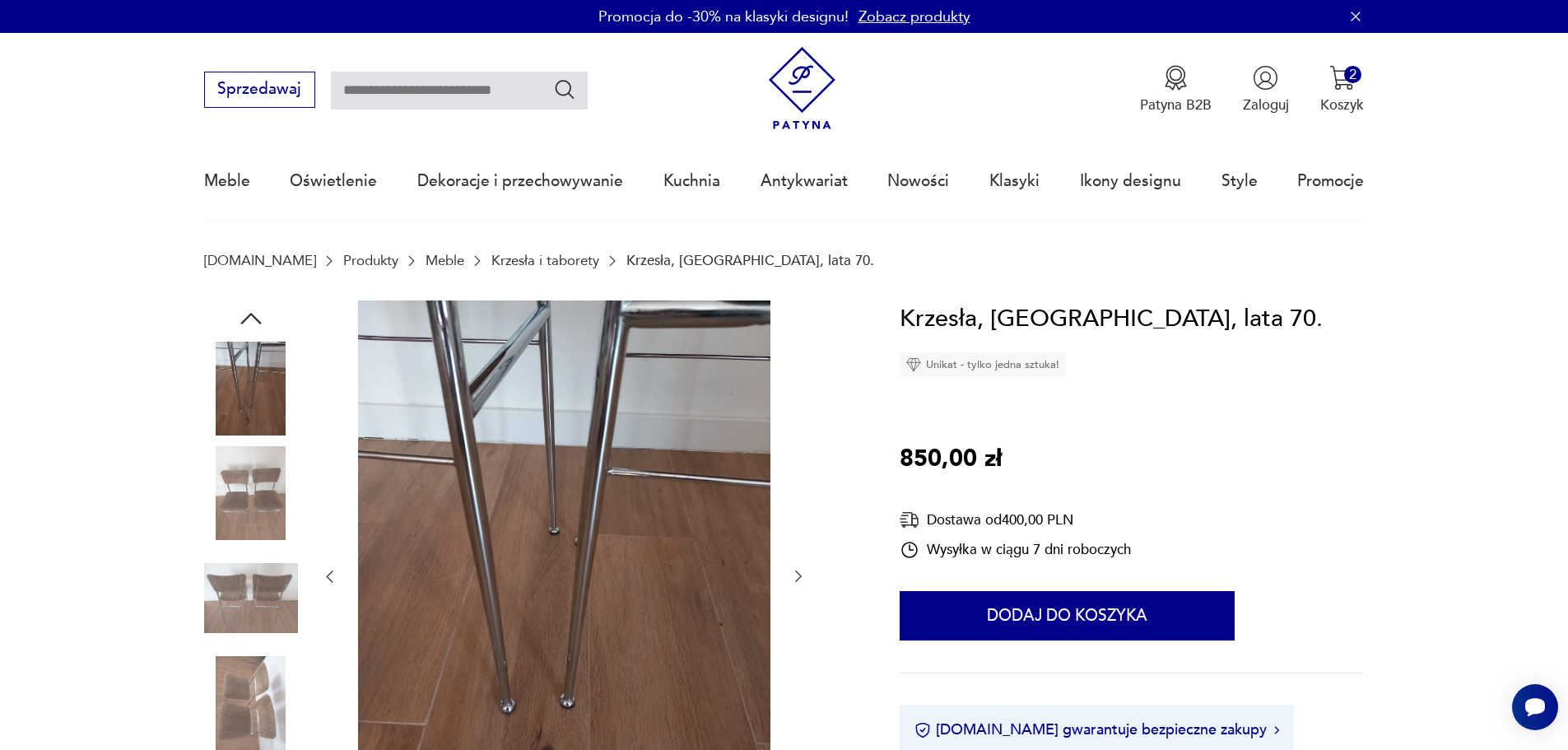
click at [799, 452] on div at bounding box center [563, 577] width 486 height 553
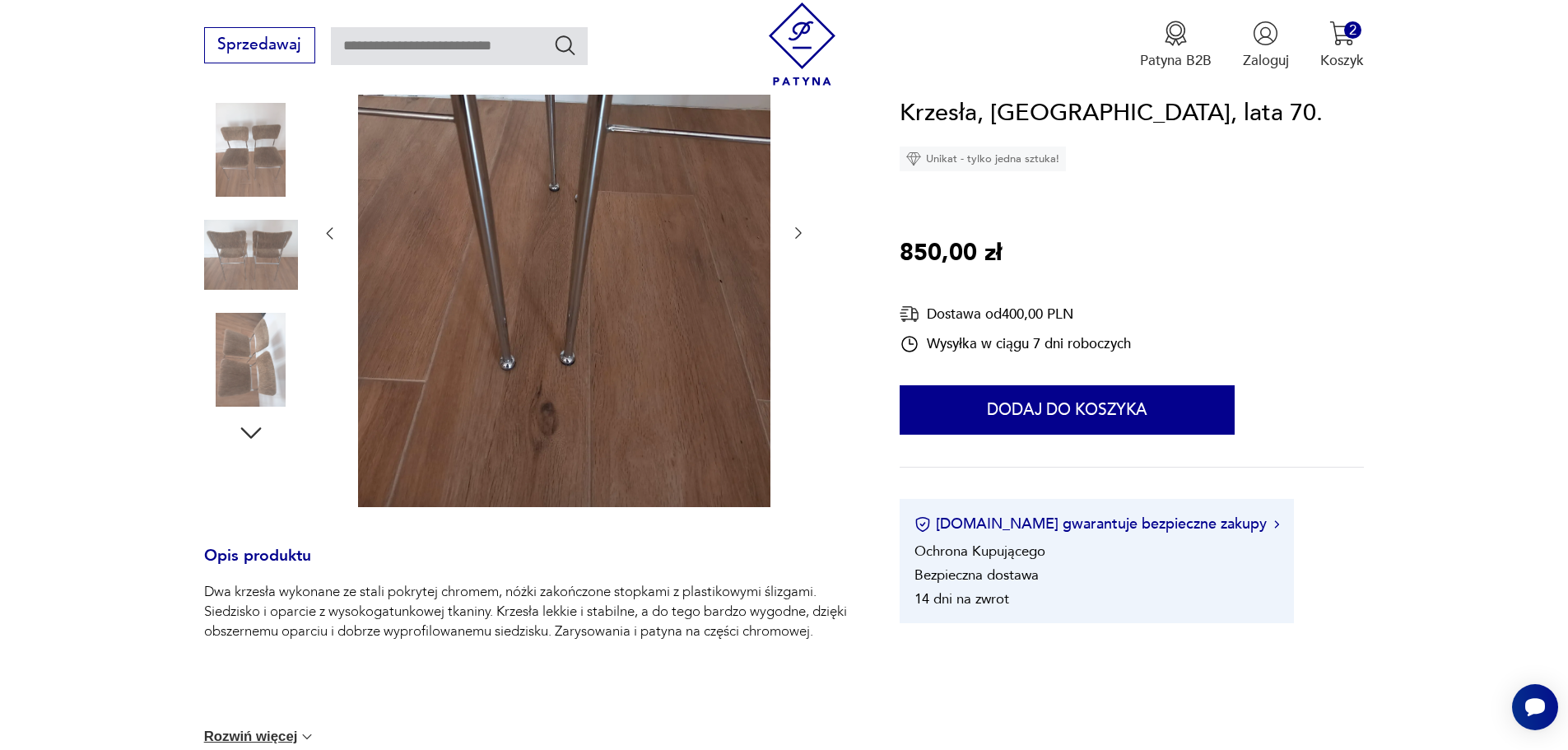
scroll to position [329, 0]
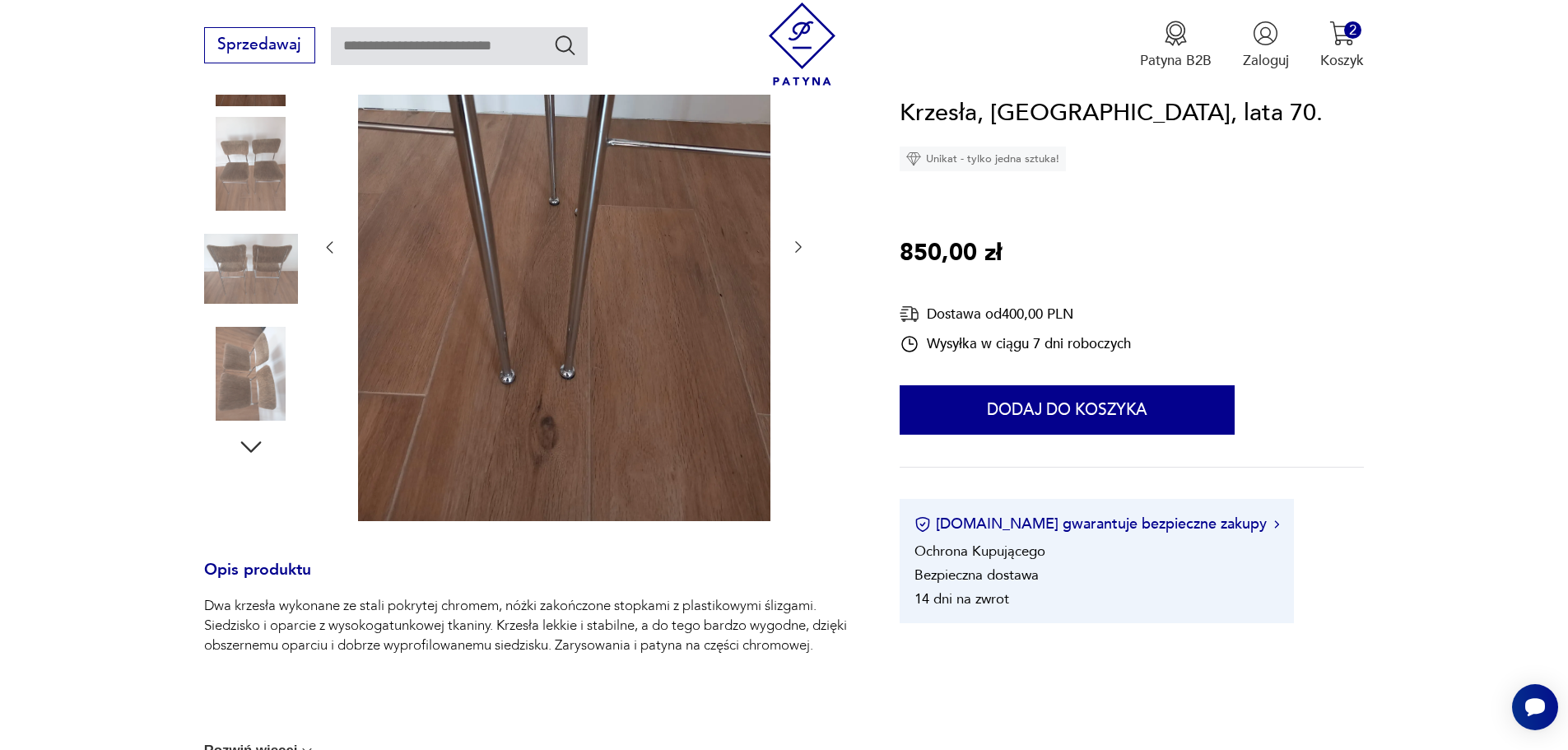
click at [252, 434] on div at bounding box center [251, 218] width 94 height 494
click at [255, 443] on icon "button" at bounding box center [251, 447] width 30 height 30
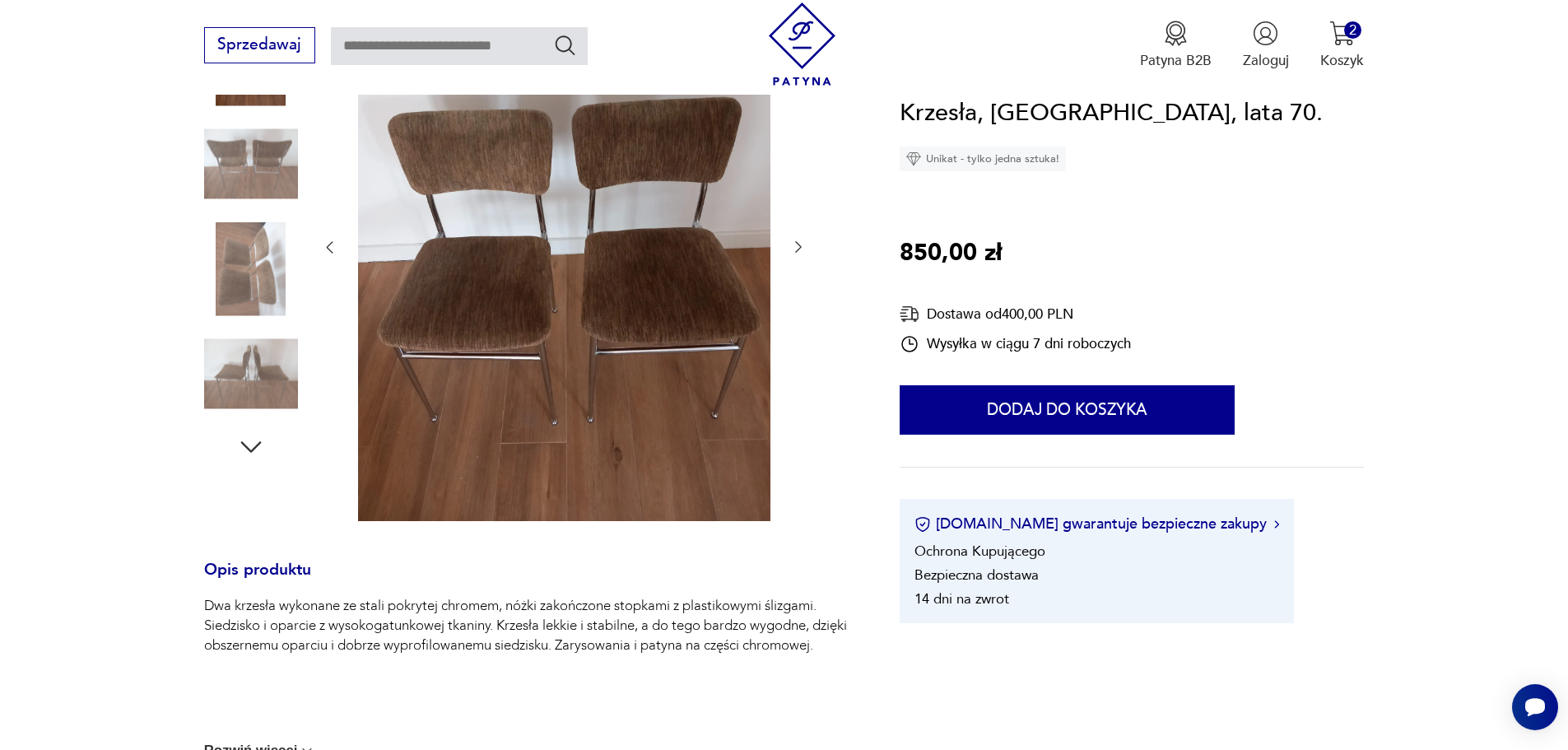
click at [255, 441] on icon "button" at bounding box center [251, 447] width 30 height 30
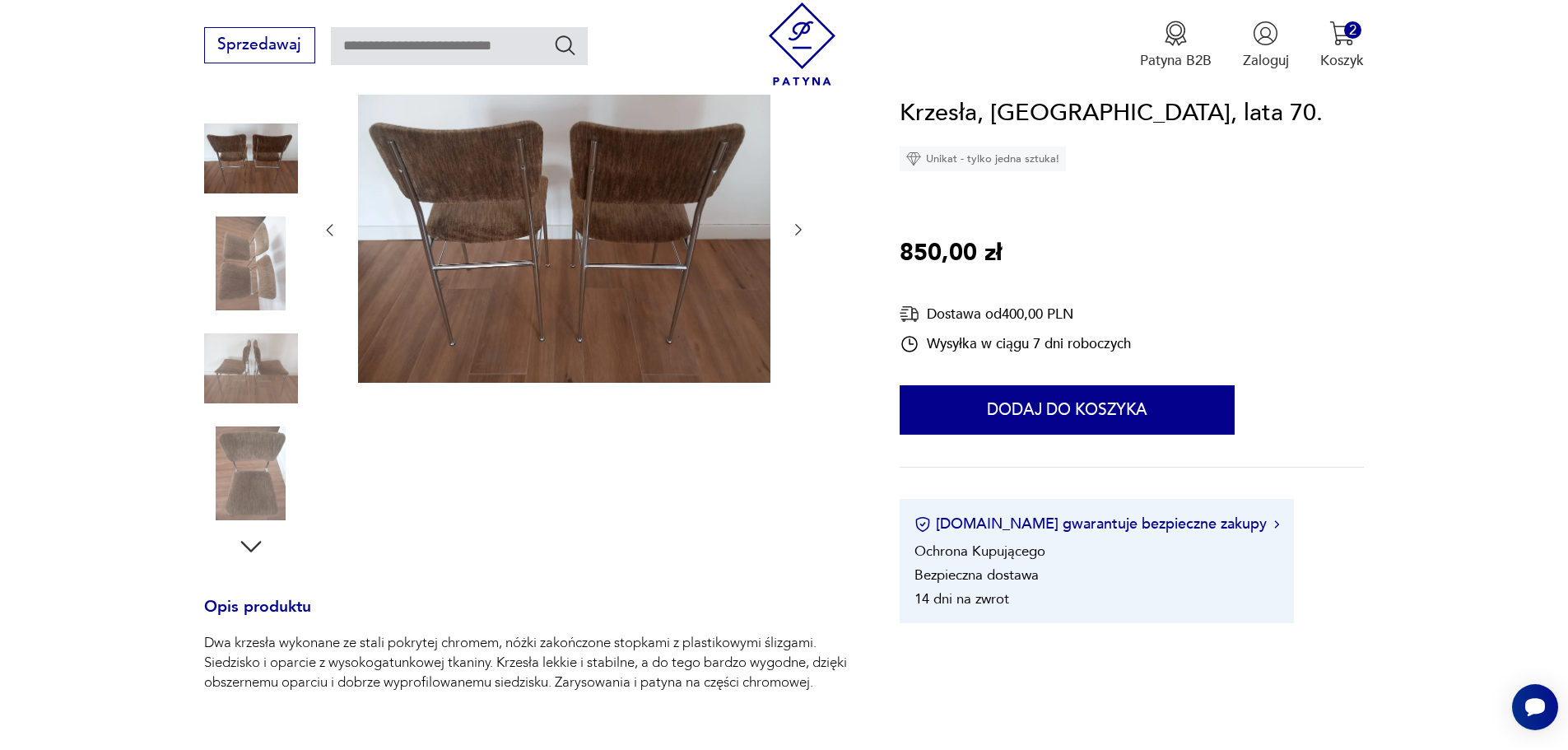
scroll to position [209, 0]
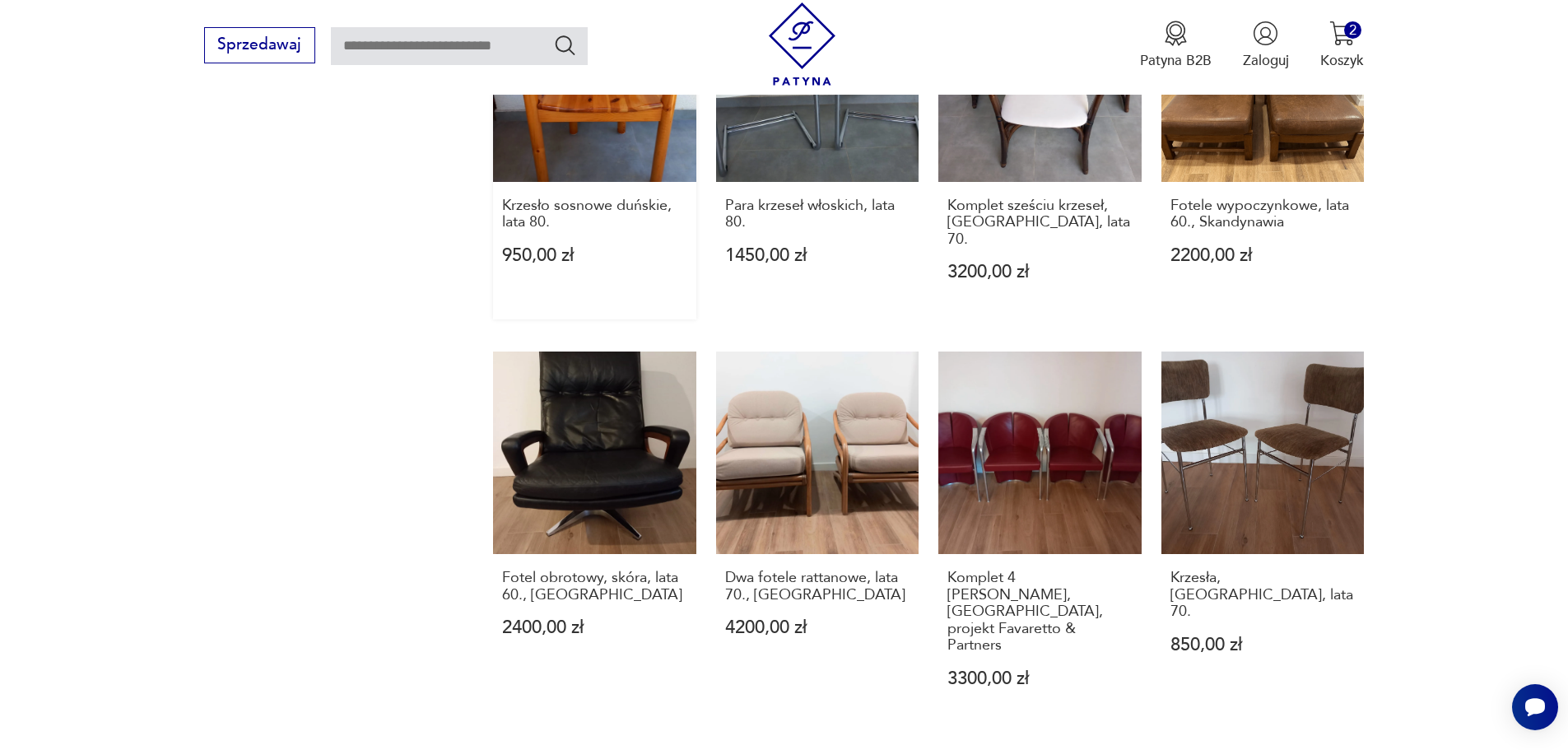
scroll to position [1662, 0]
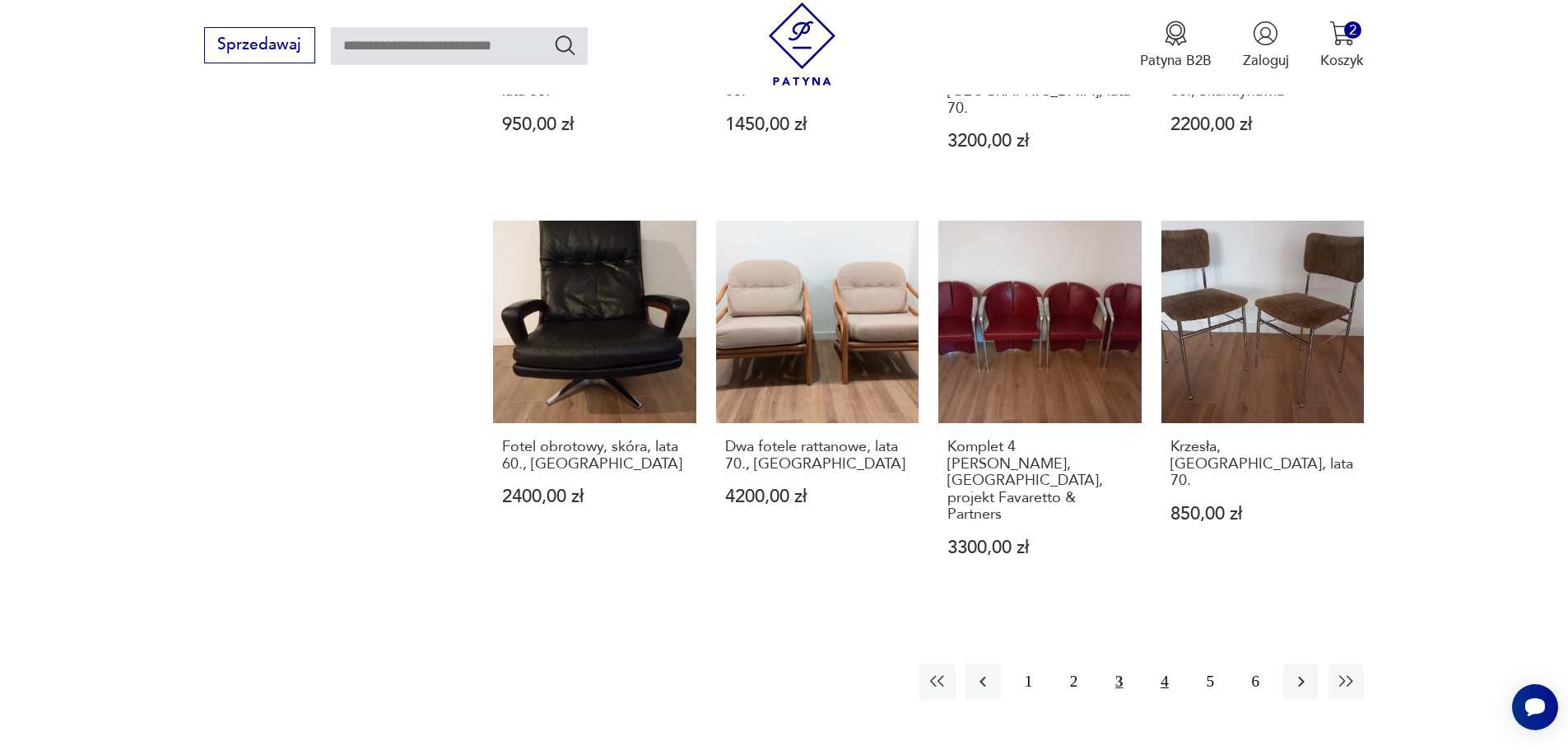
click at [1154, 663] on button "4" at bounding box center [1164, 681] width 35 height 35
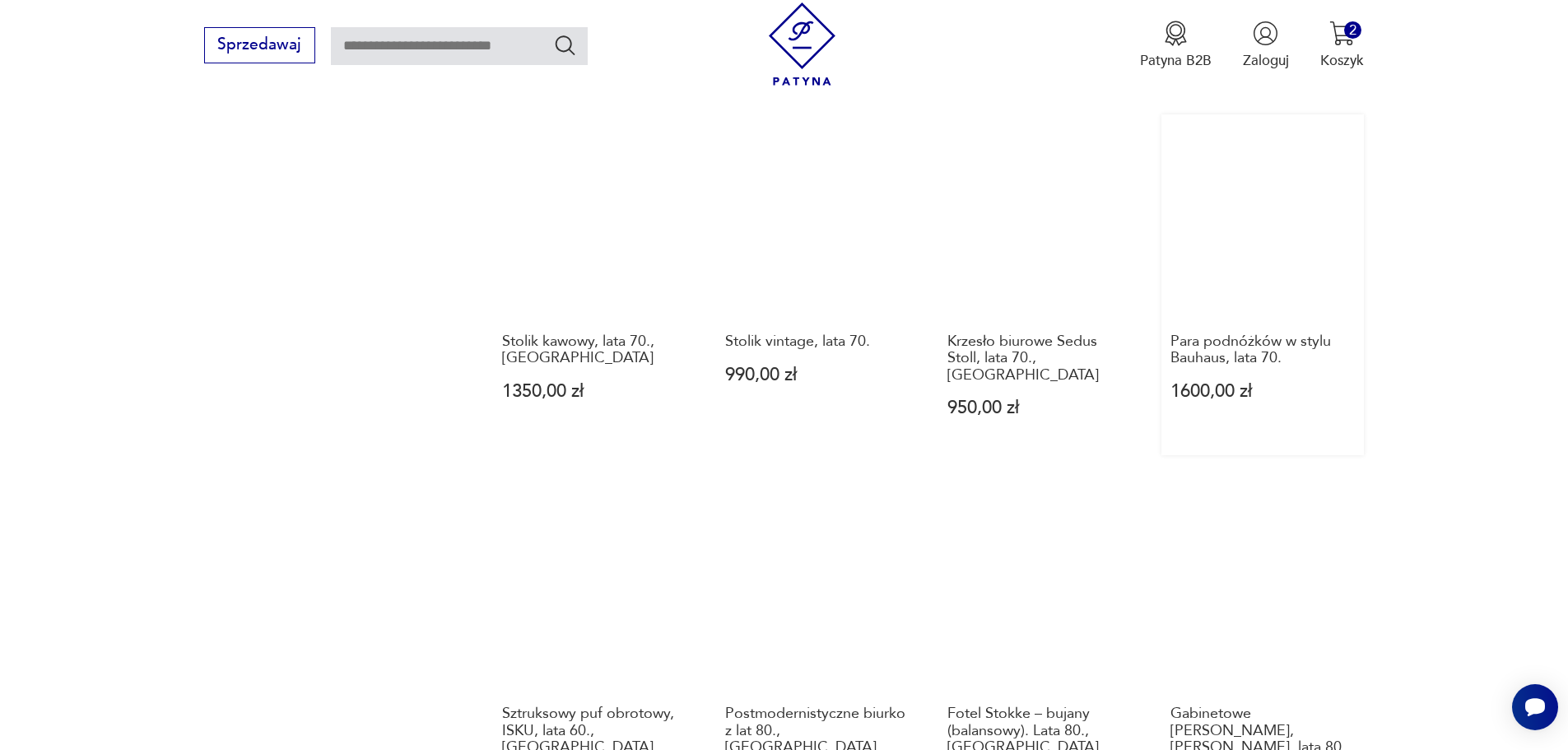
scroll to position [1675, 0]
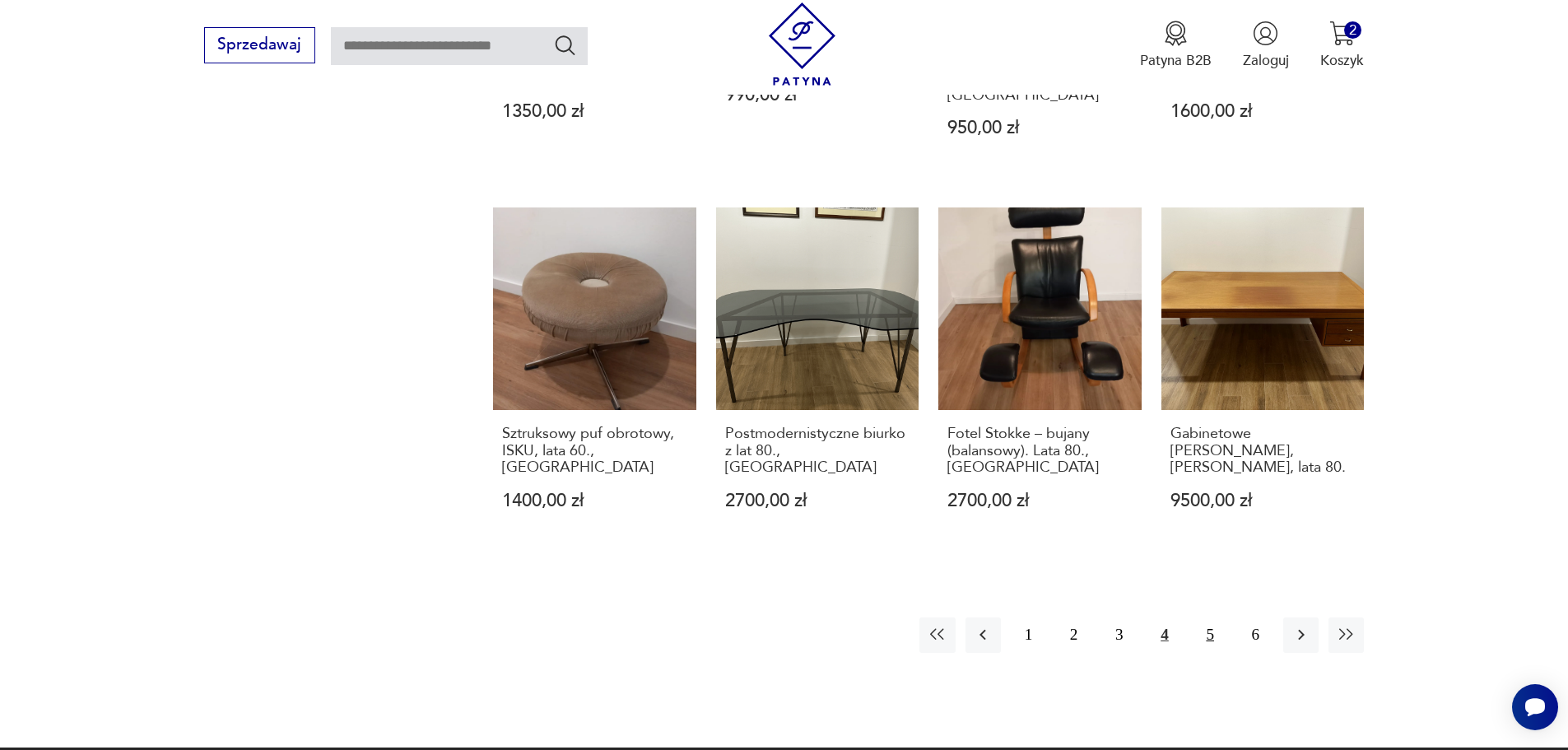
click at [1210, 617] on button "5" at bounding box center [1210, 634] width 35 height 35
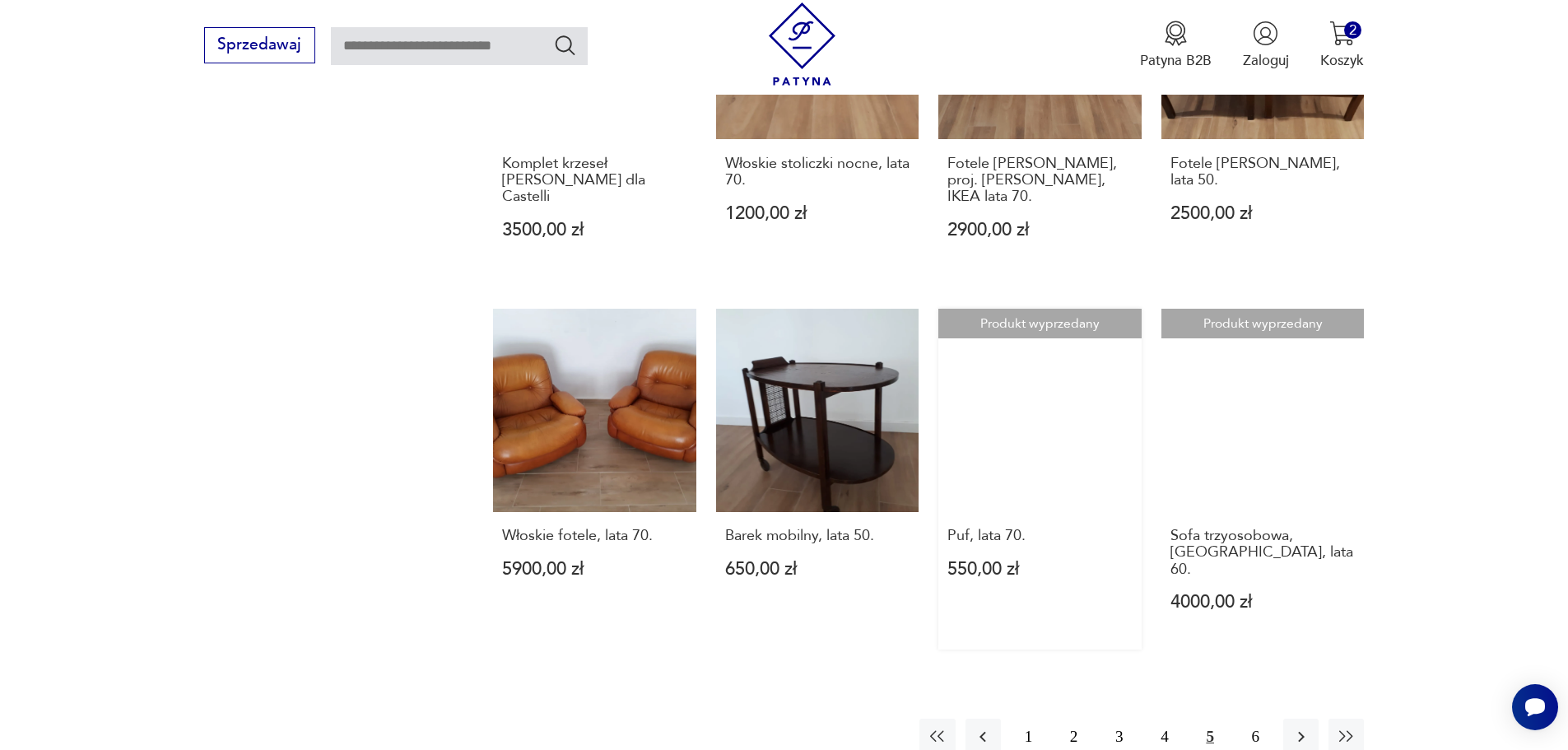
scroll to position [1675, 0]
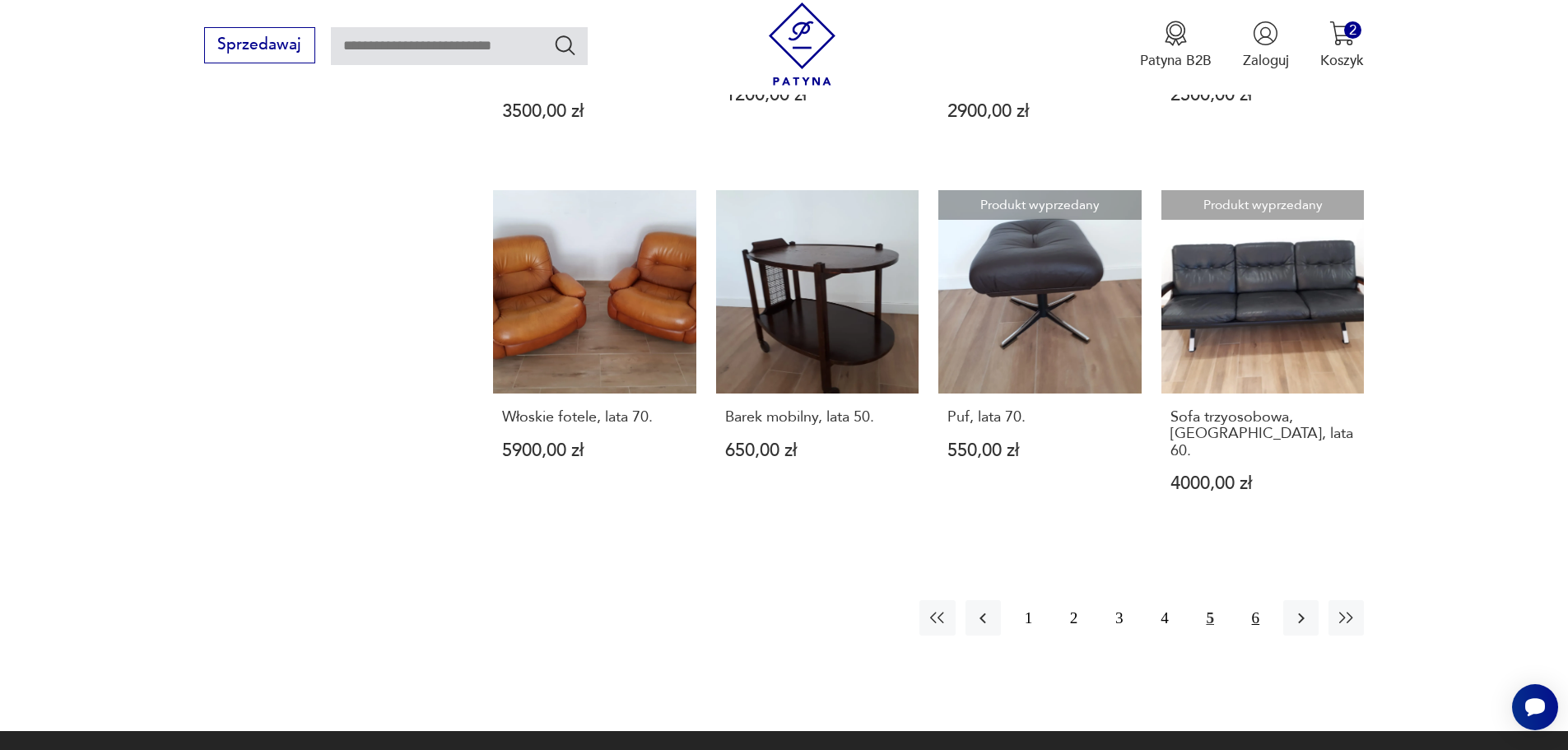
click at [1248, 600] on button "6" at bounding box center [1255, 617] width 35 height 35
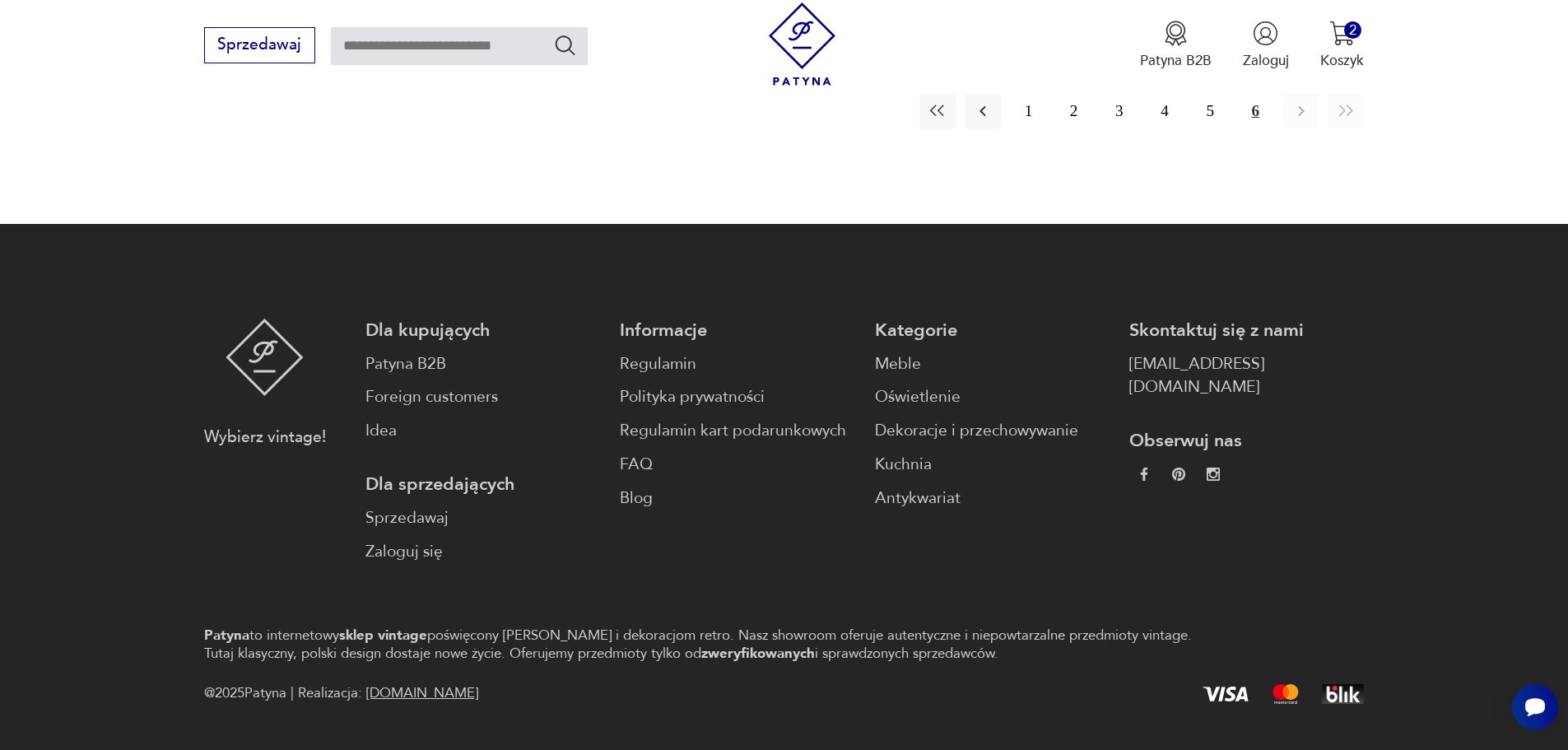
scroll to position [1333, 0]
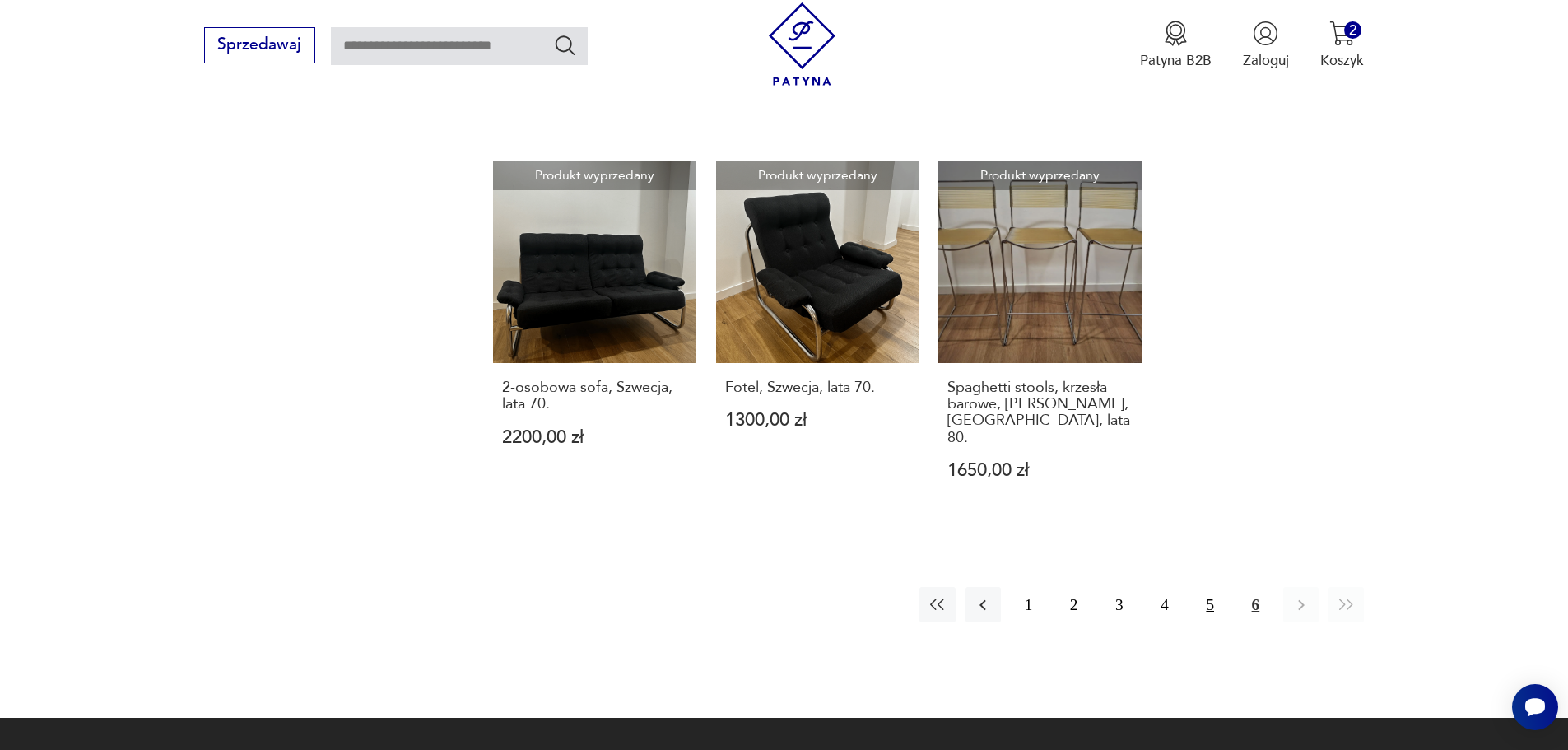
click at [1213, 587] on button "5" at bounding box center [1210, 604] width 35 height 35
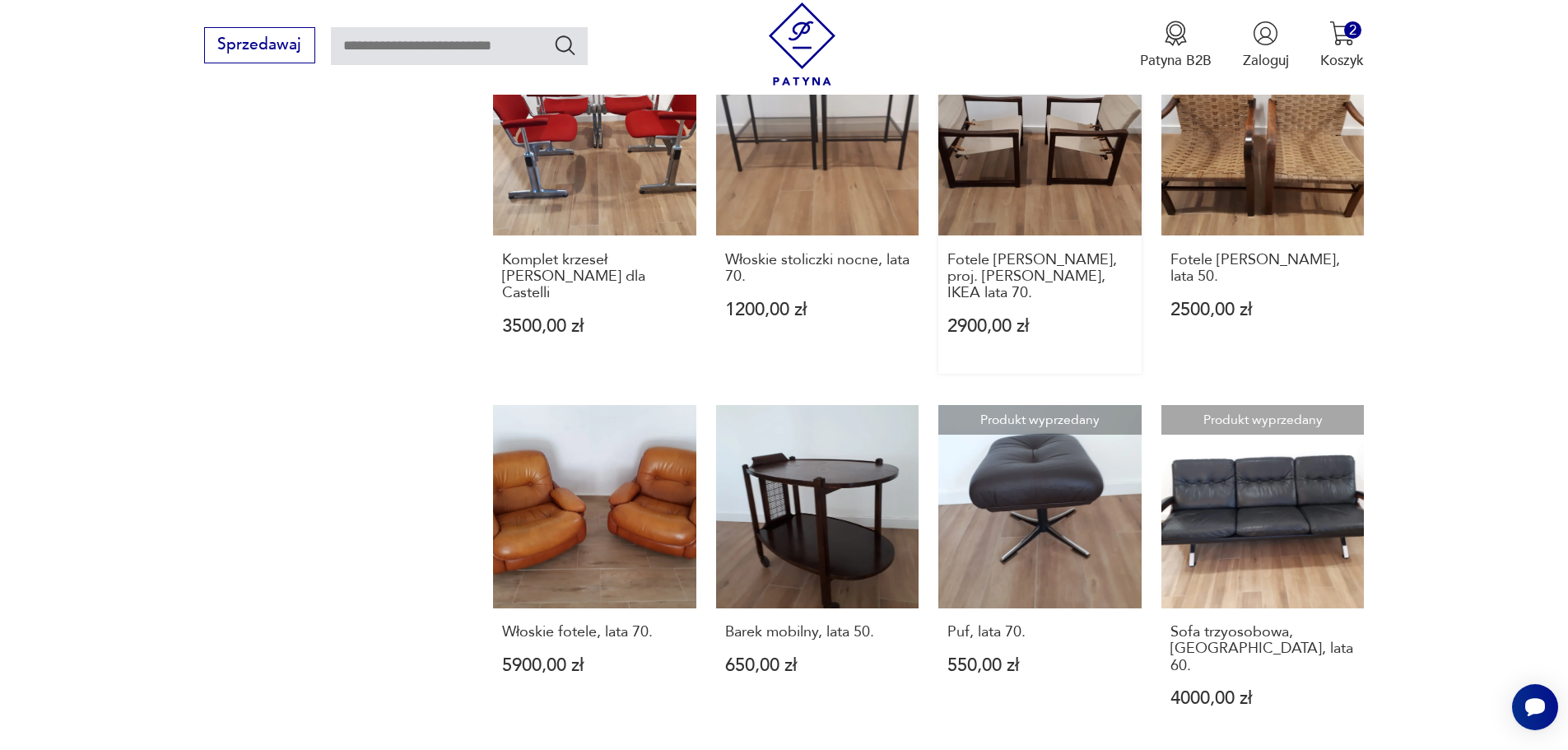
scroll to position [1511, 0]
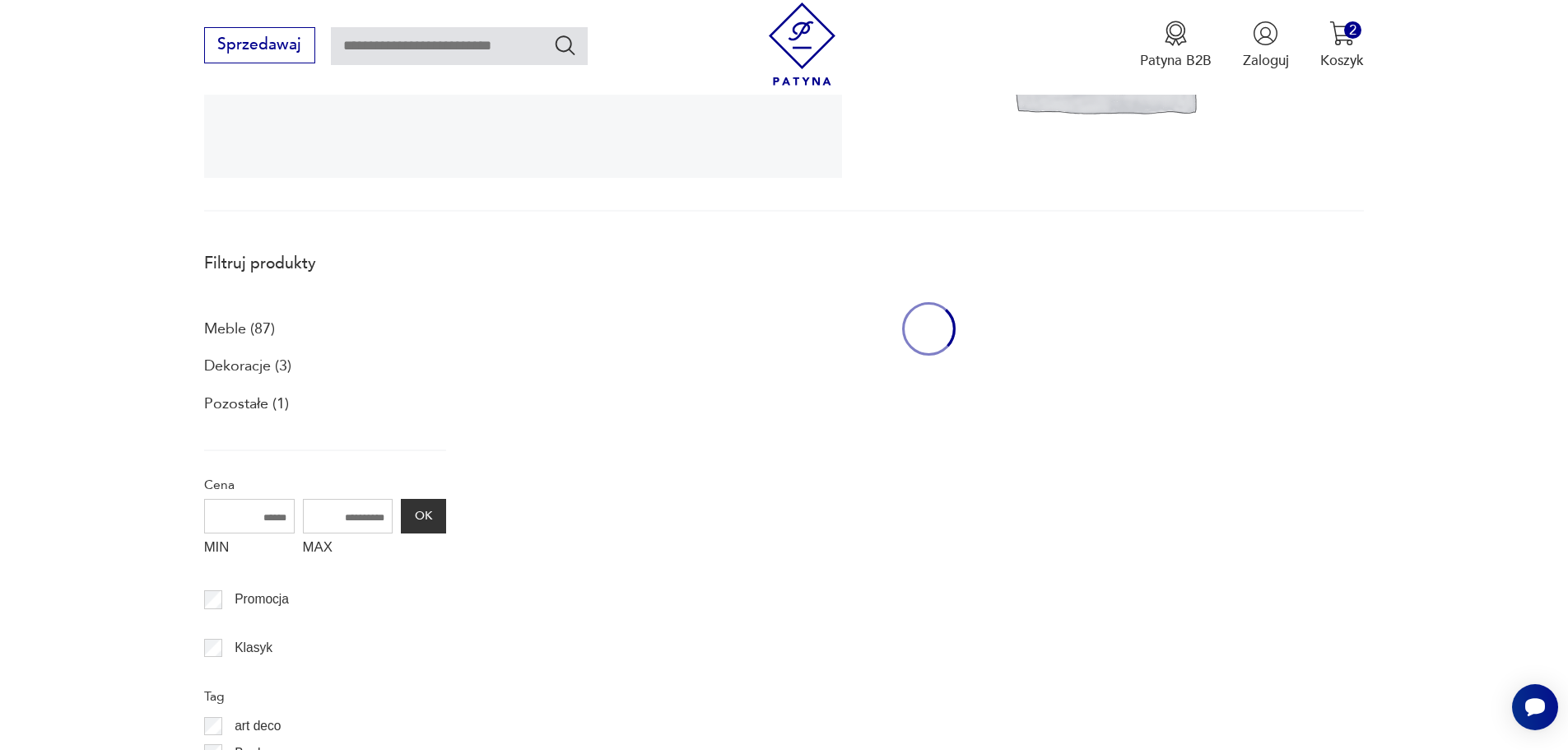
scroll to position [441, 0]
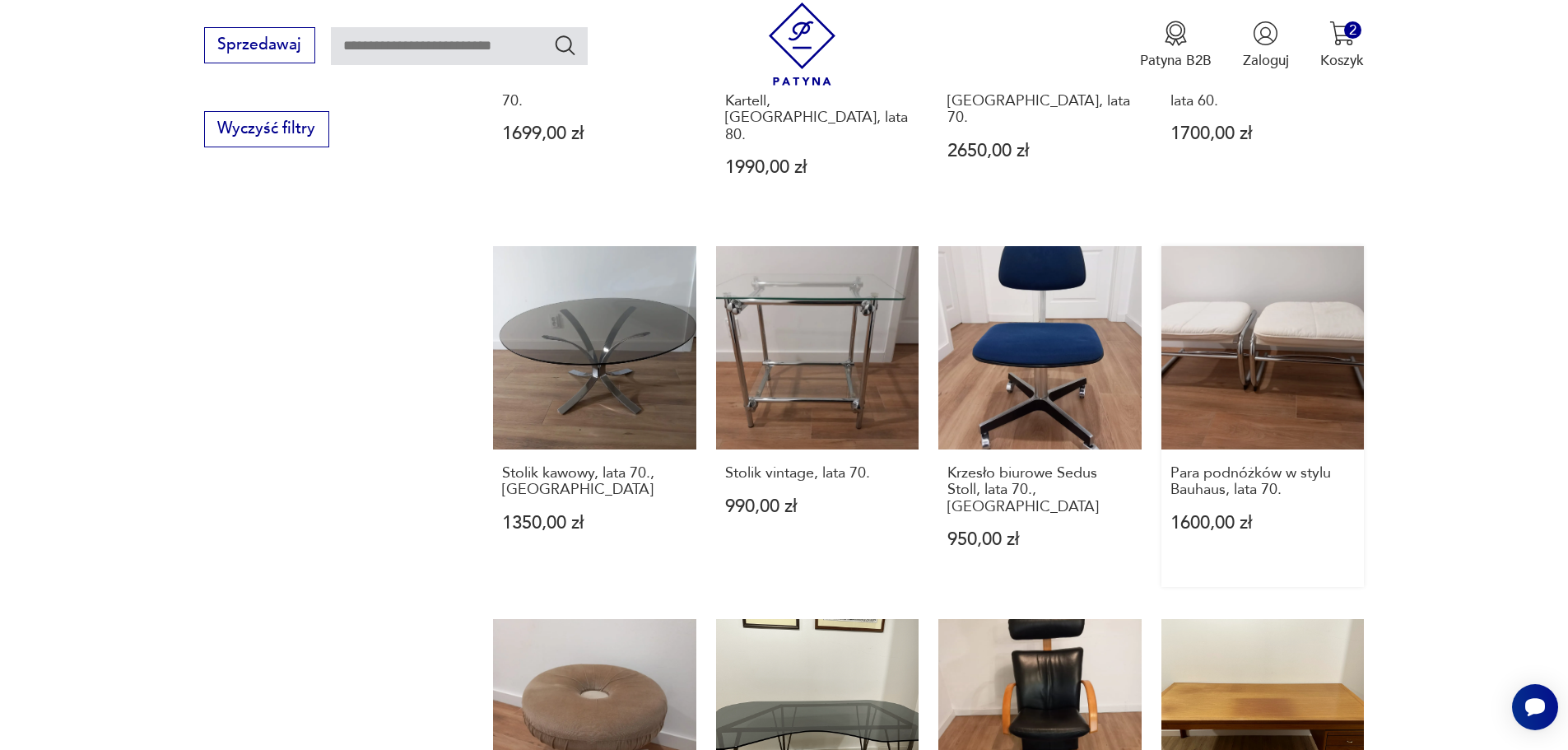
click at [1277, 353] on link "Para podnóżków w stylu Bauhaus, lata 70. 1600,00 zł" at bounding box center [1263, 416] width 203 height 341
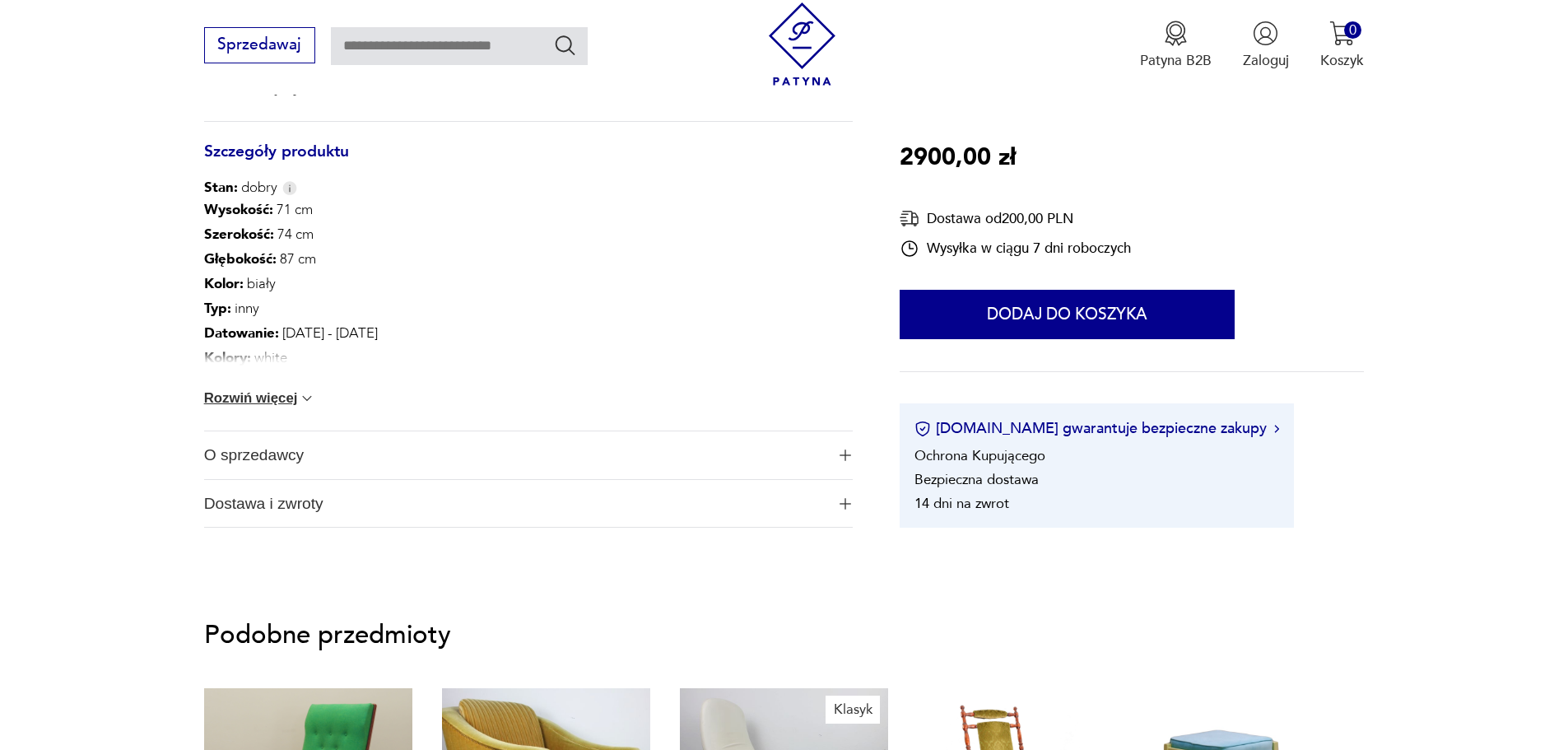
click at [291, 403] on button "Rozwiń więcej" at bounding box center [260, 399] width 112 height 17
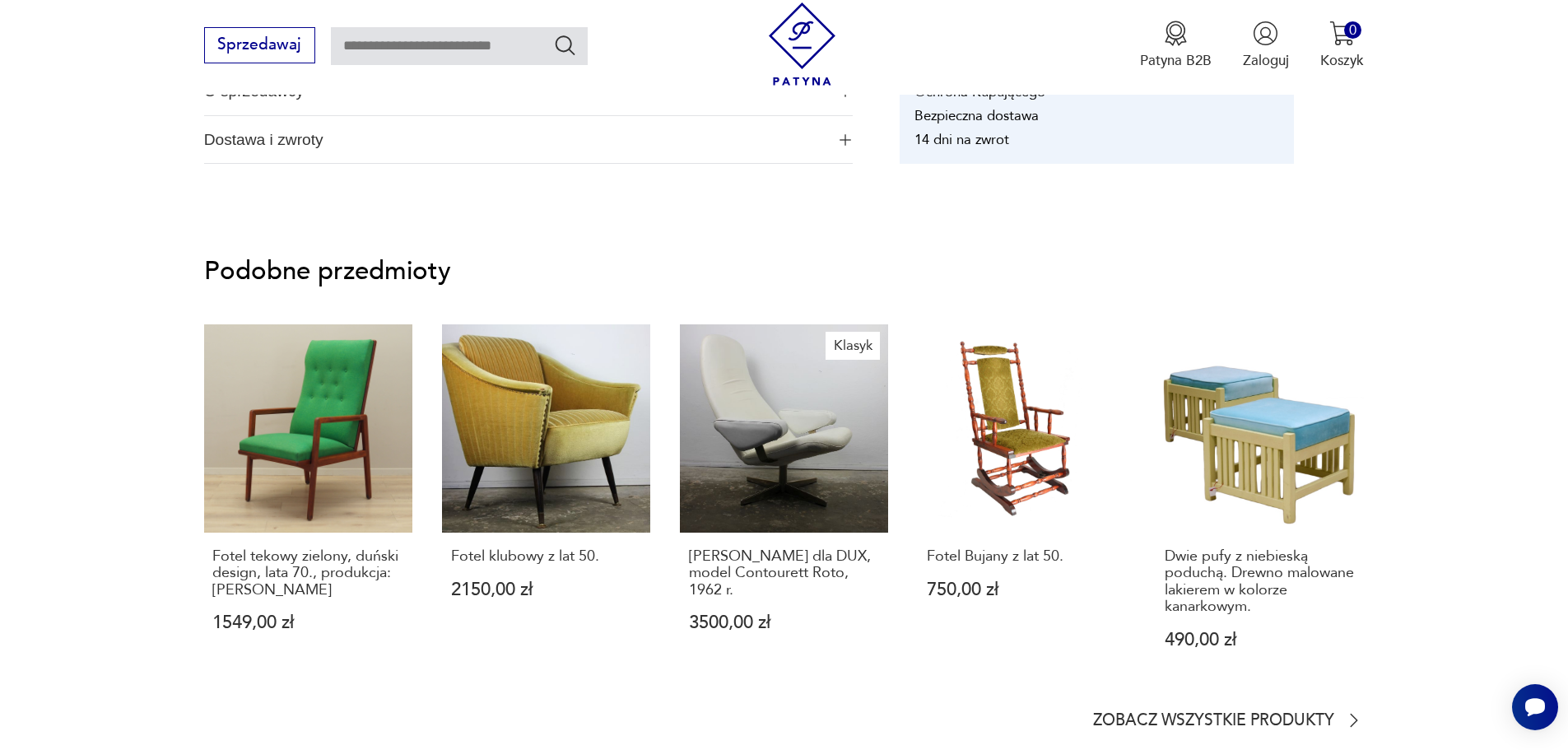
scroll to position [1153, 0]
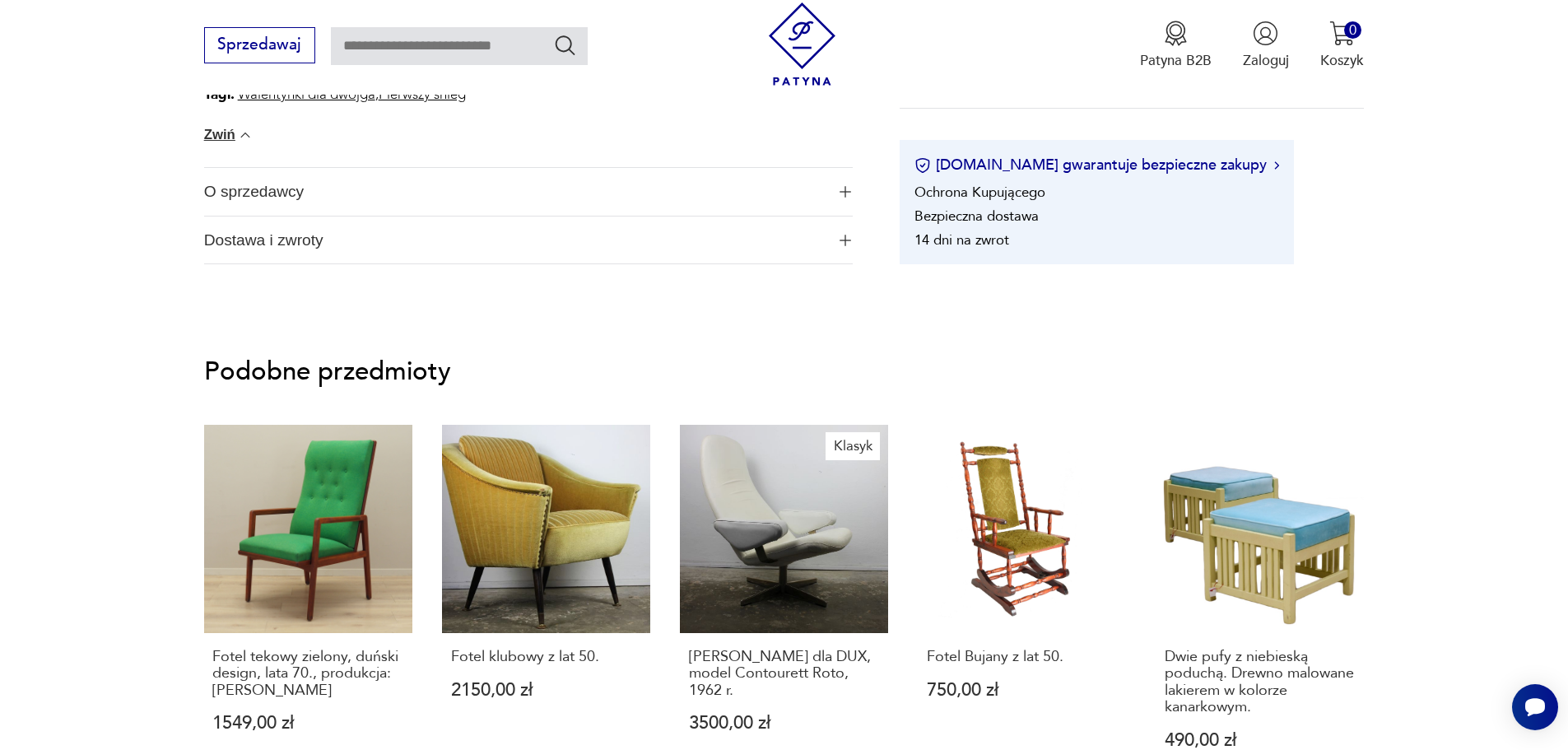
click at [324, 250] on span "Dostawa i zwroty" at bounding box center [514, 240] width 621 height 48
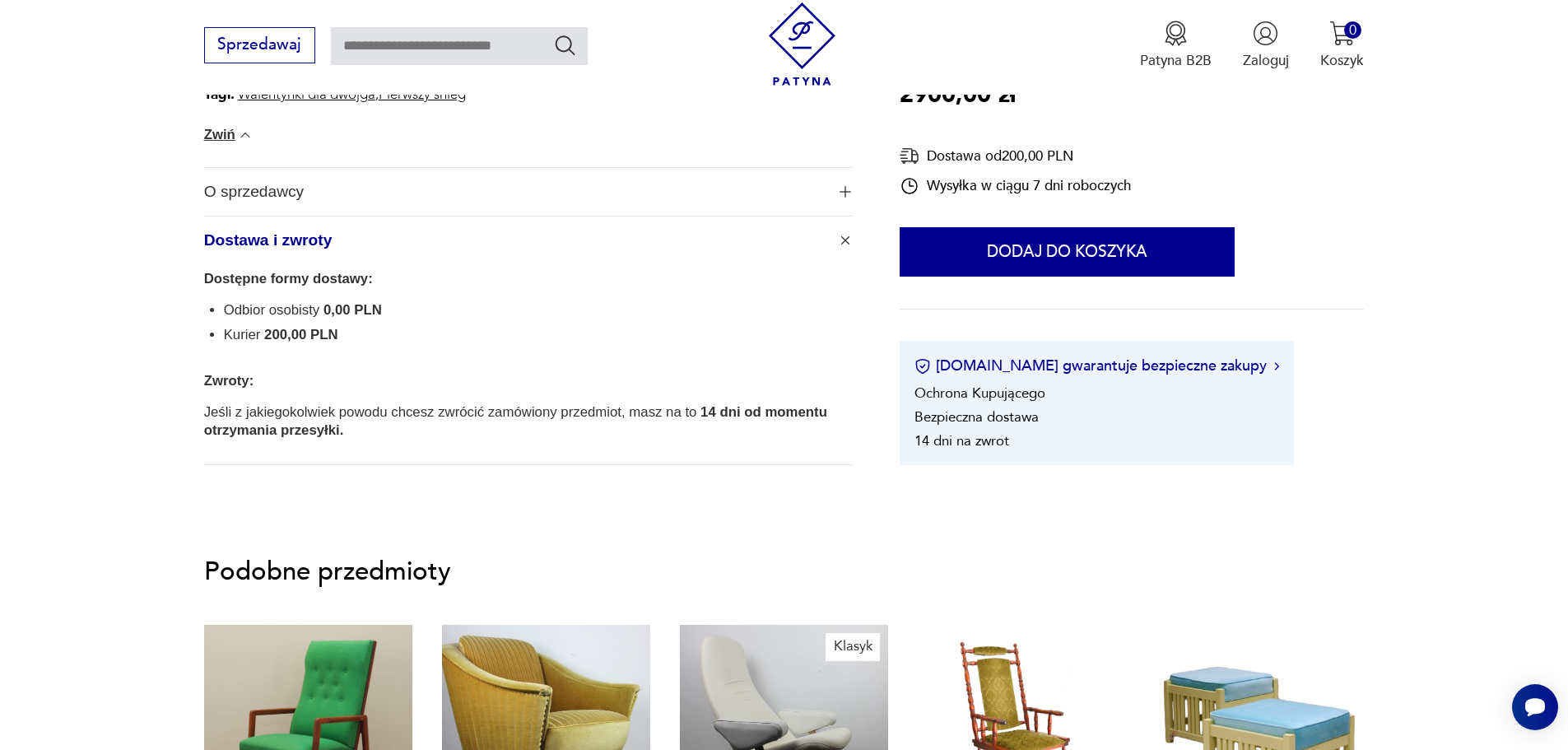
click at [332, 208] on span "O sprzedawcy" at bounding box center [514, 192] width 621 height 48
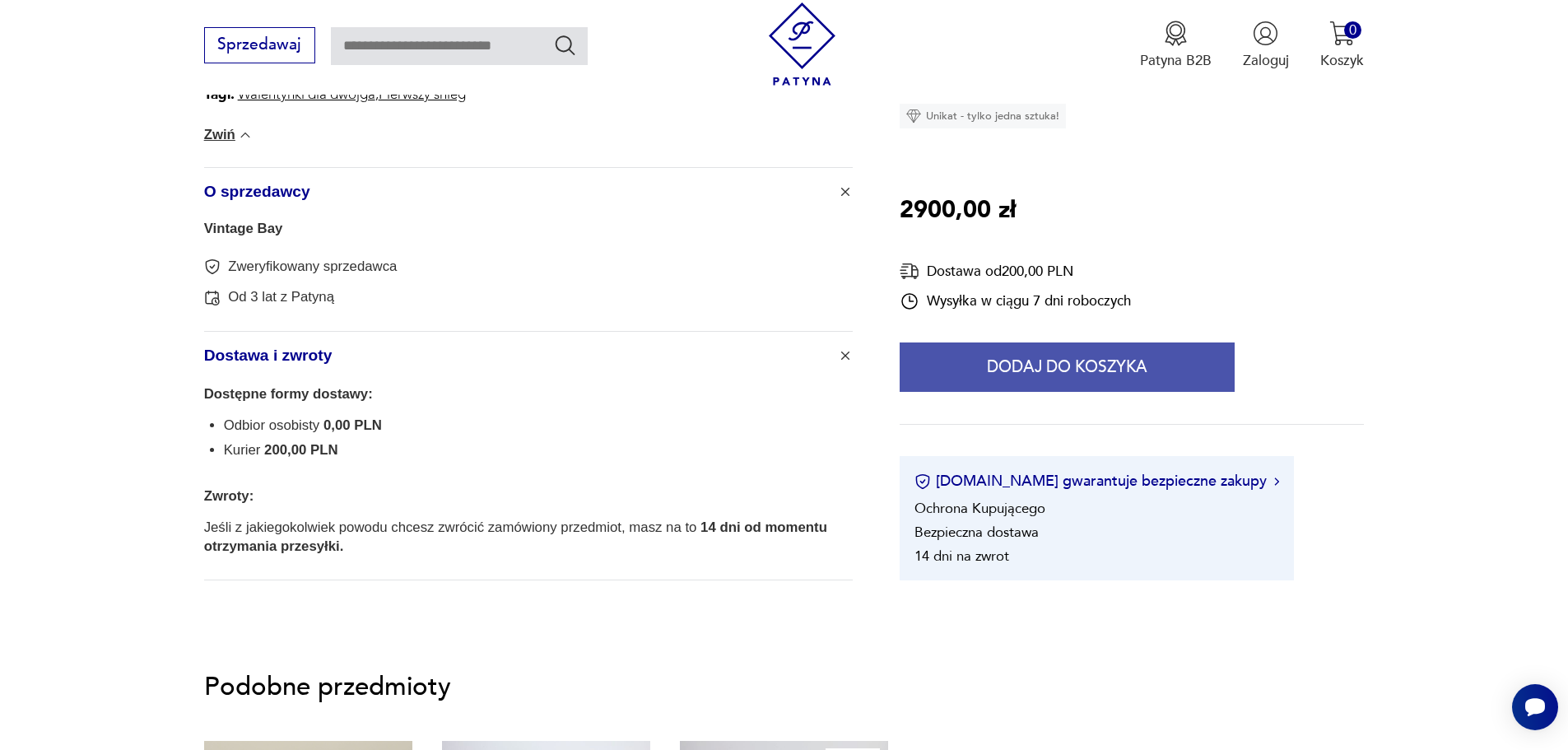
click at [1146, 360] on button "Dodaj do koszyka" at bounding box center [1067, 367] width 335 height 50
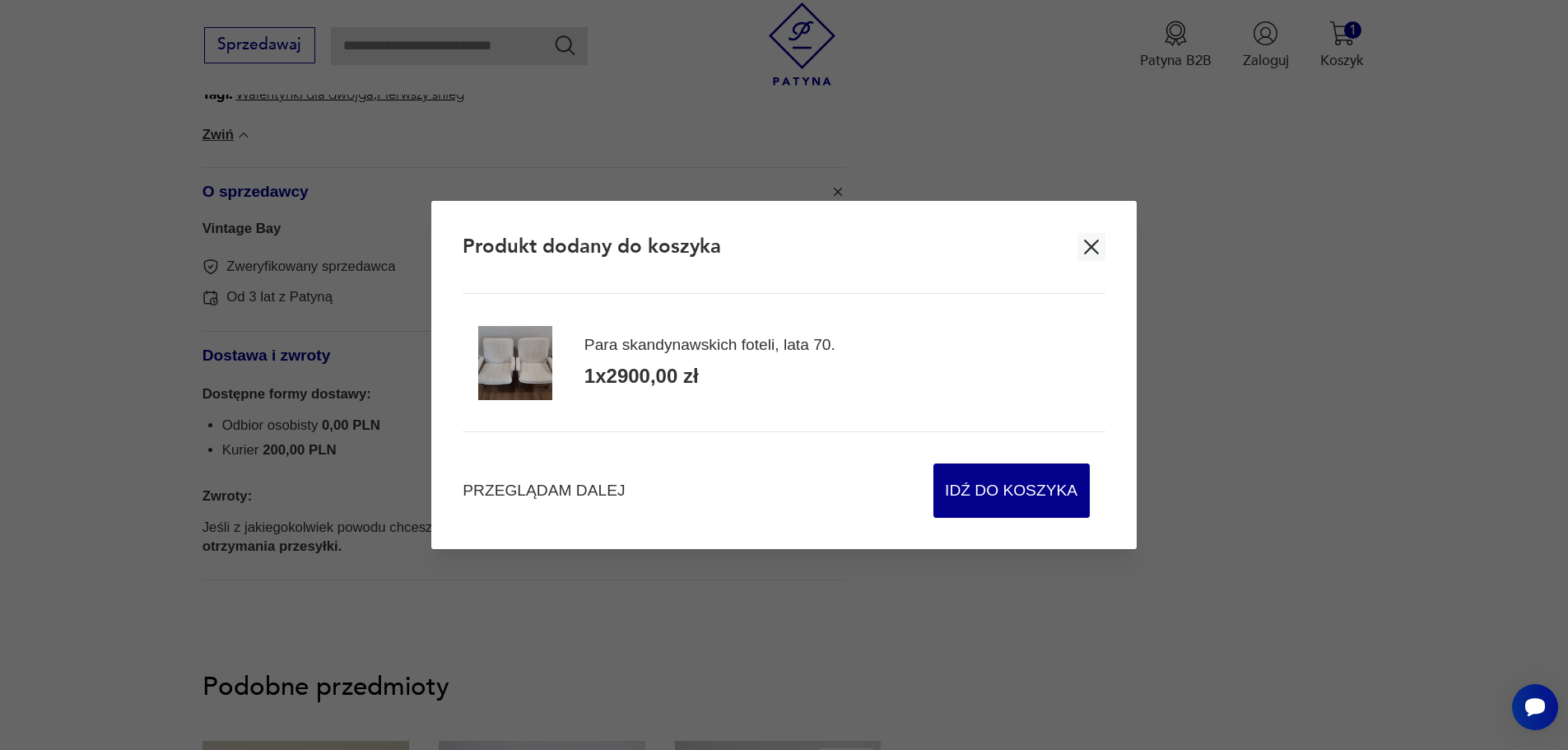
click at [1083, 249] on icon "button" at bounding box center [1091, 247] width 25 height 25
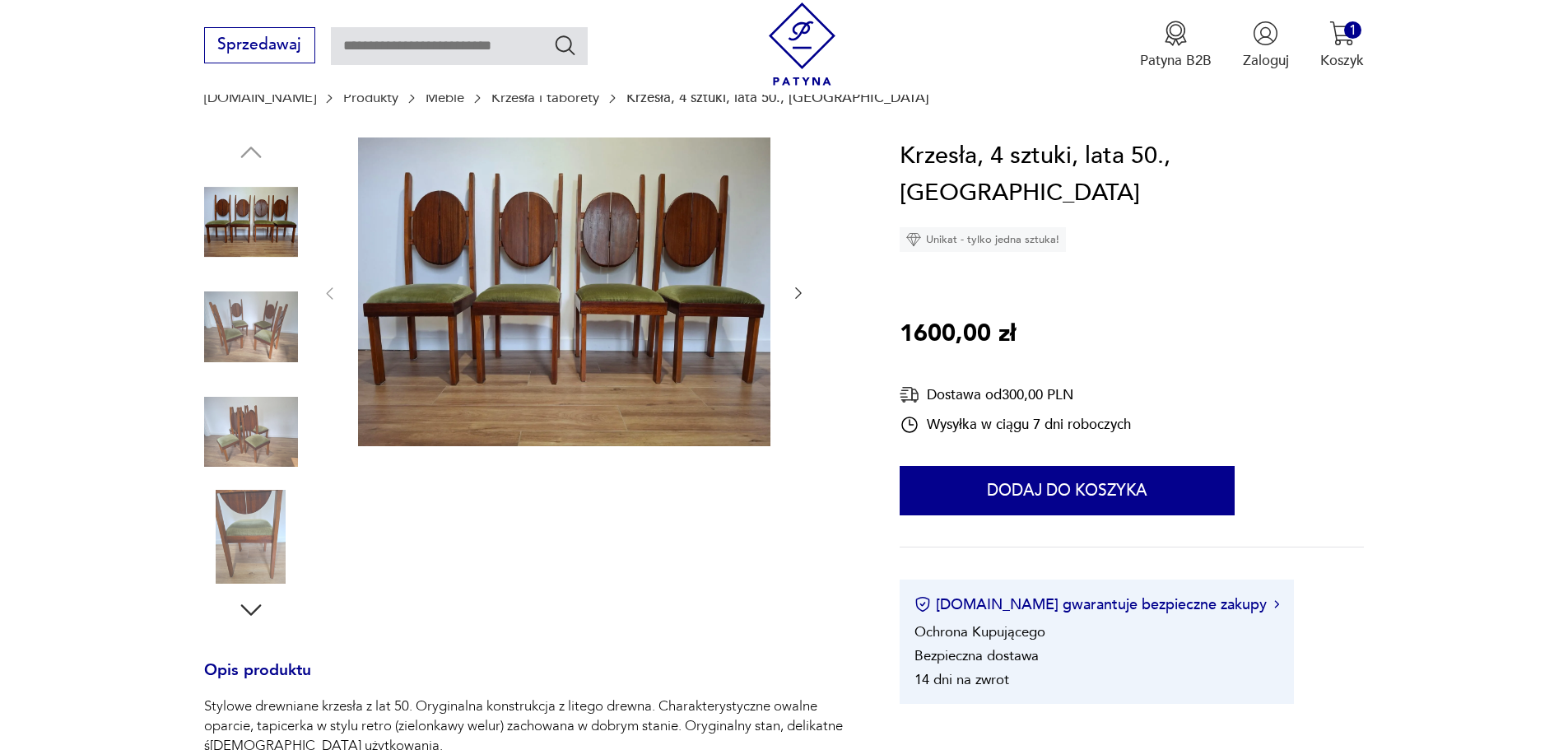
scroll to position [165, 0]
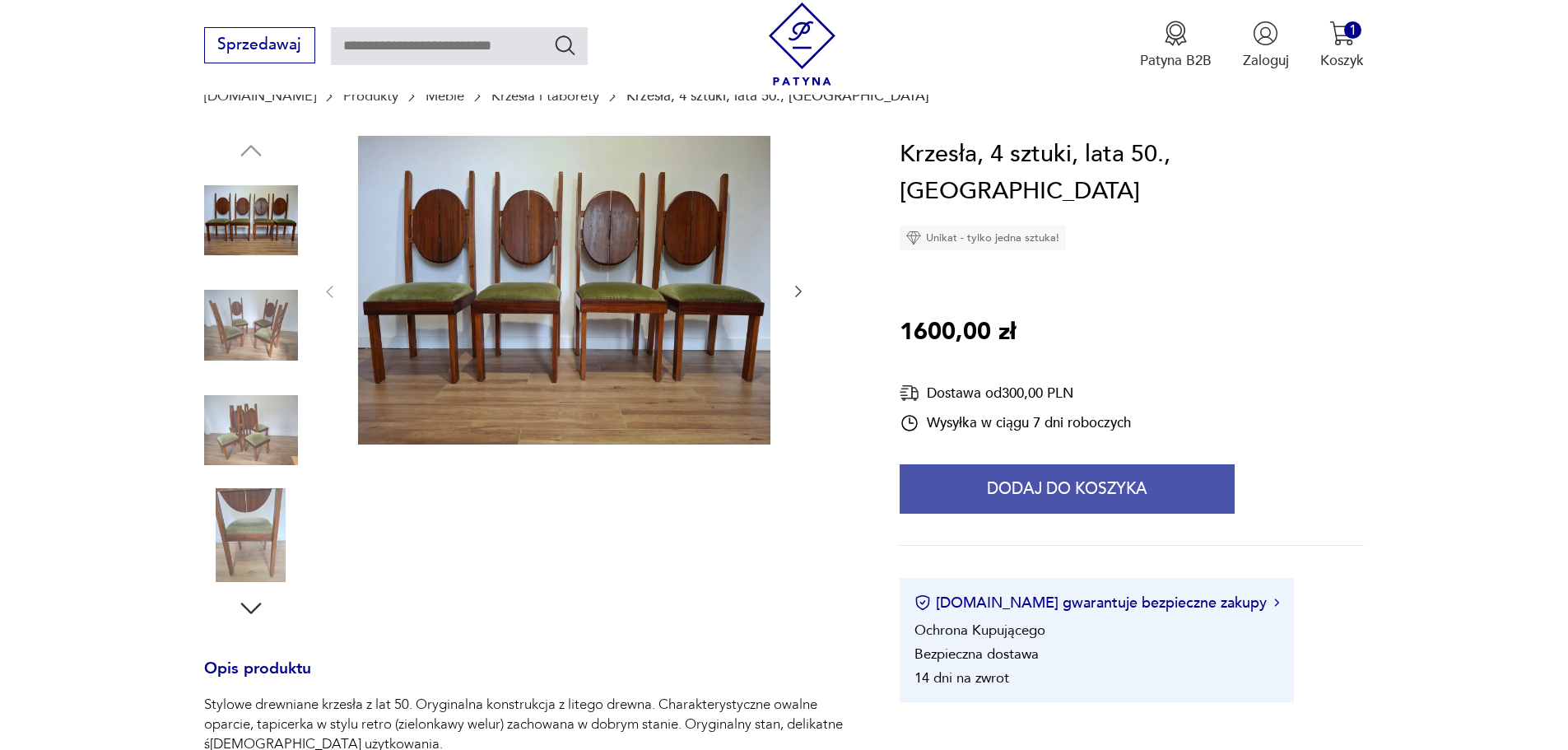
click at [1108, 465] on button "Dodaj do koszyka" at bounding box center [1067, 489] width 335 height 50
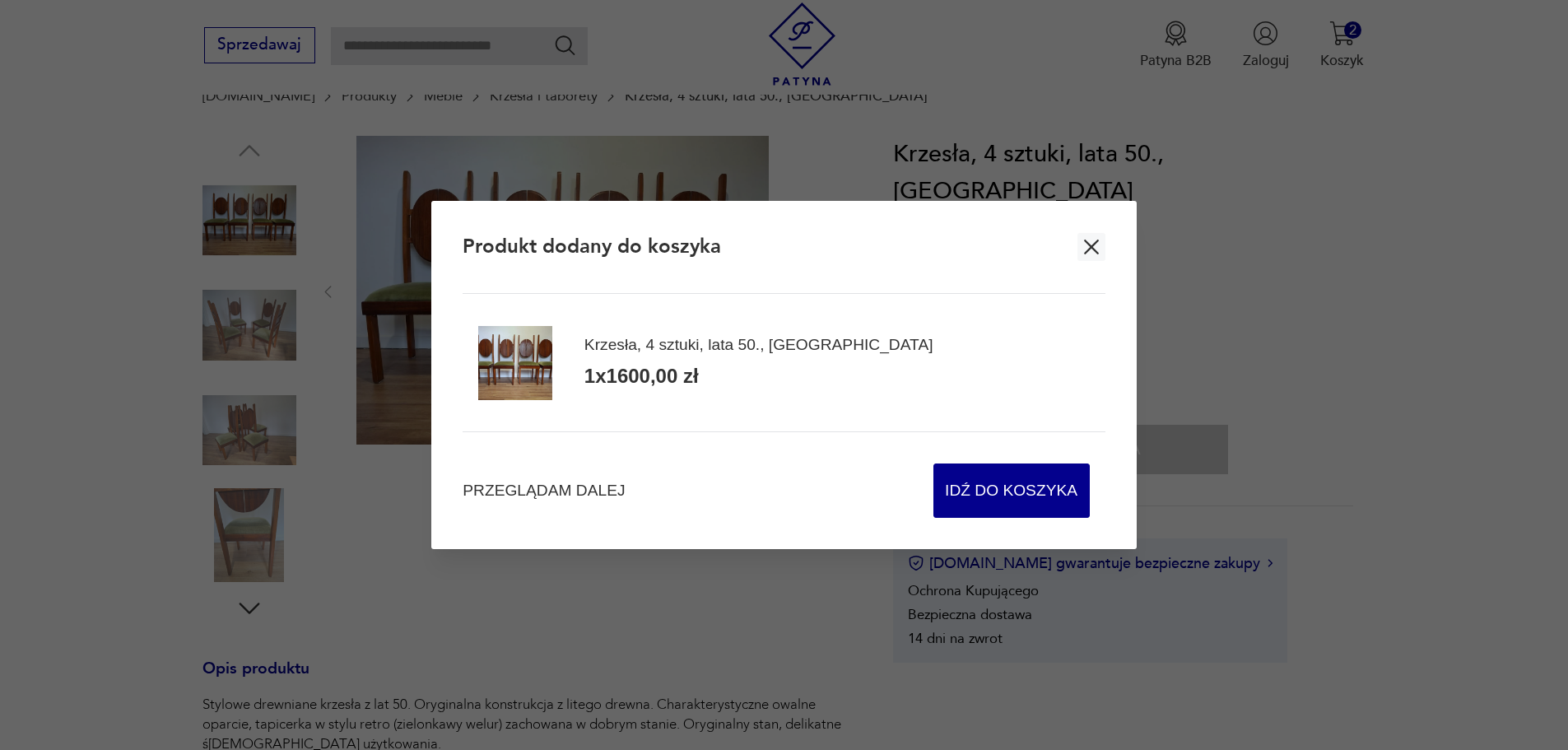
click at [1104, 242] on button "button" at bounding box center [1091, 247] width 28 height 28
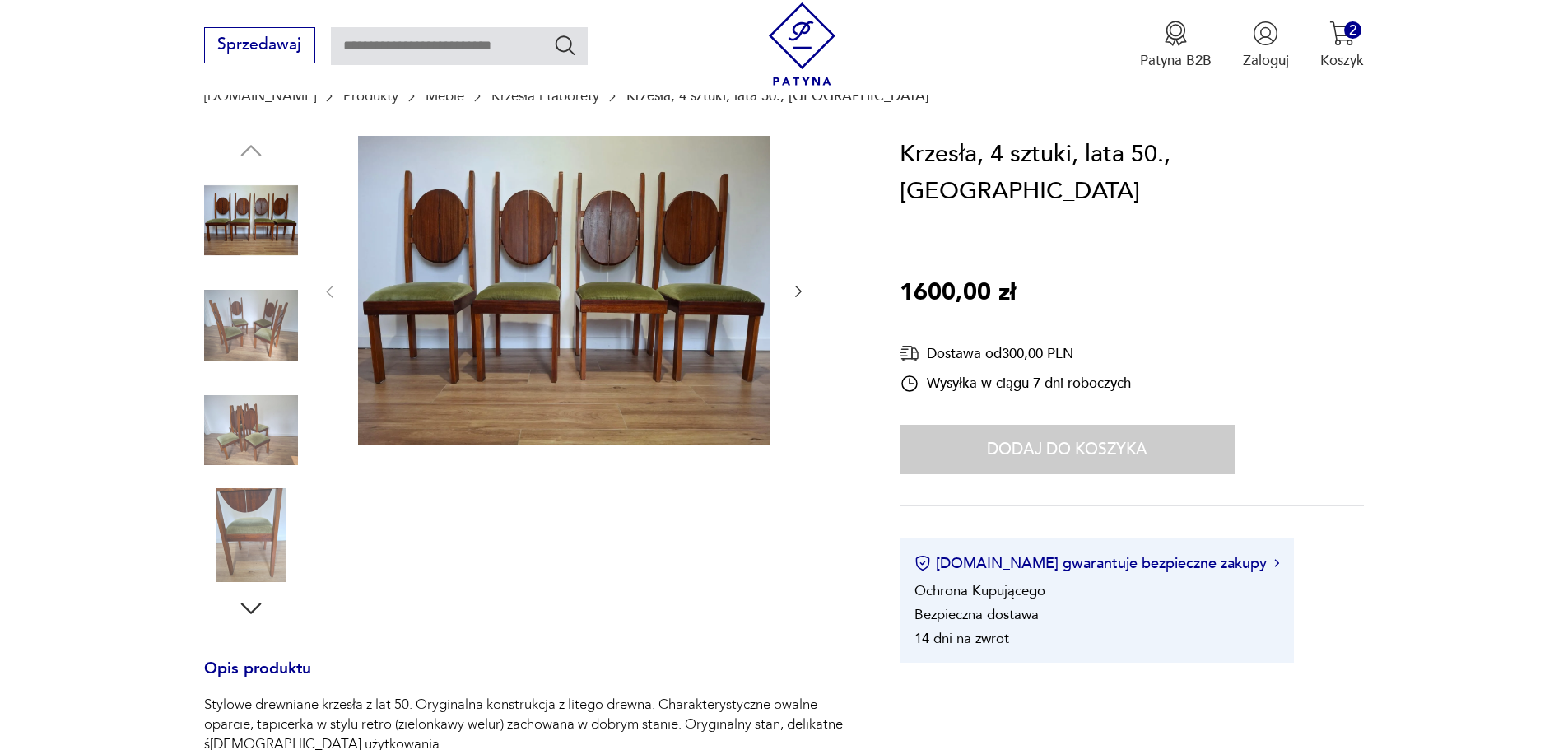
scroll to position [0, 0]
click at [260, 318] on img at bounding box center [251, 325] width 94 height 94
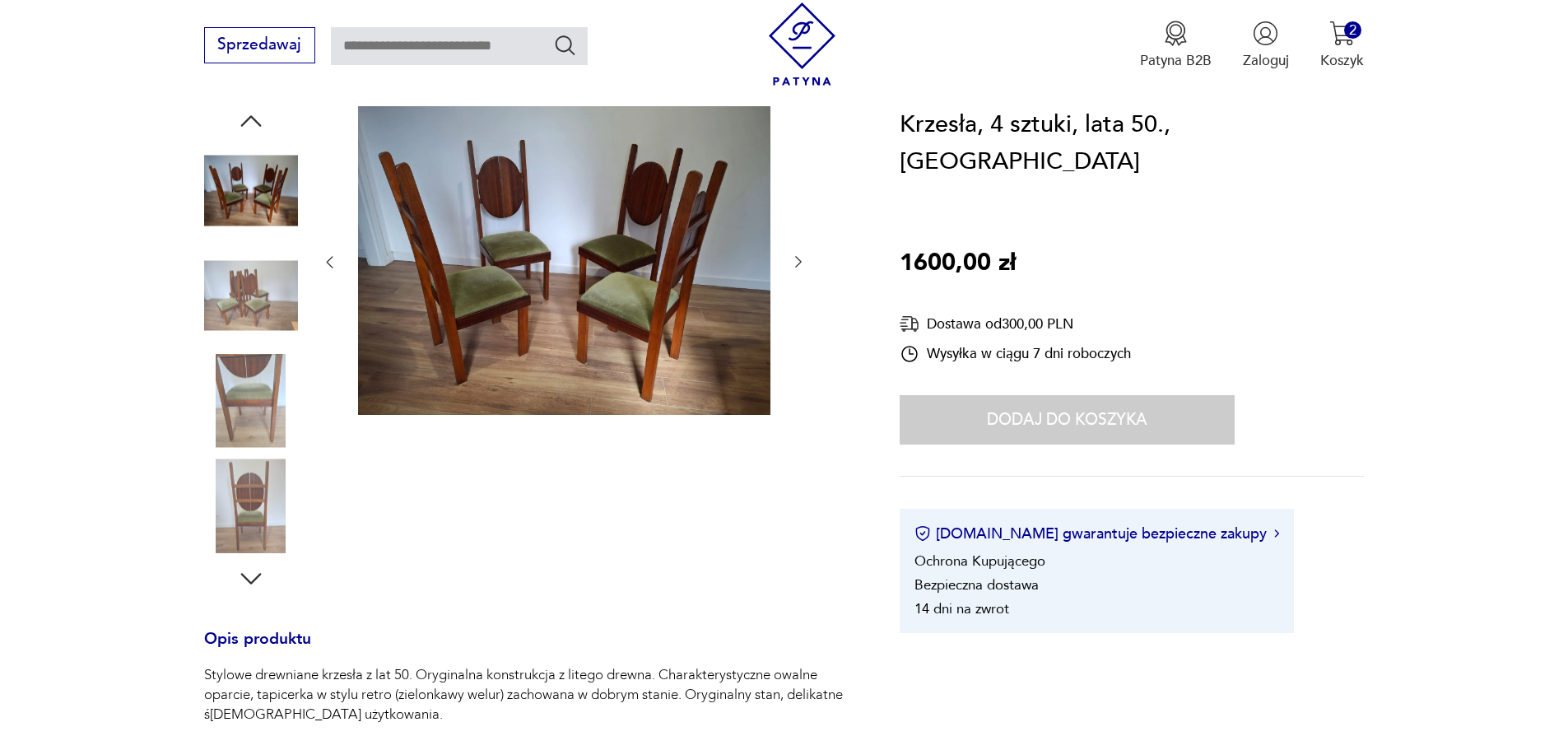
scroll to position [247, 0]
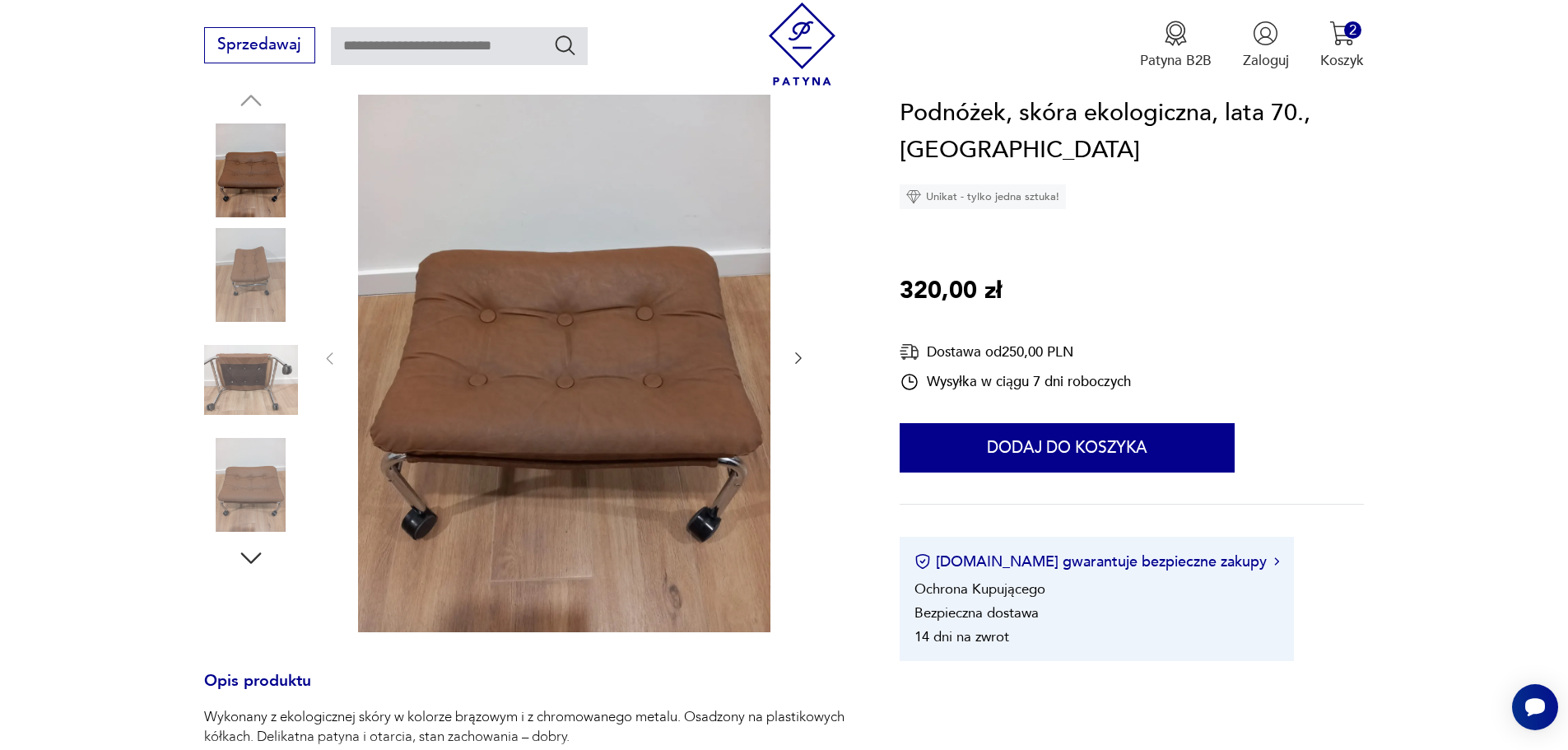
scroll to position [247, 0]
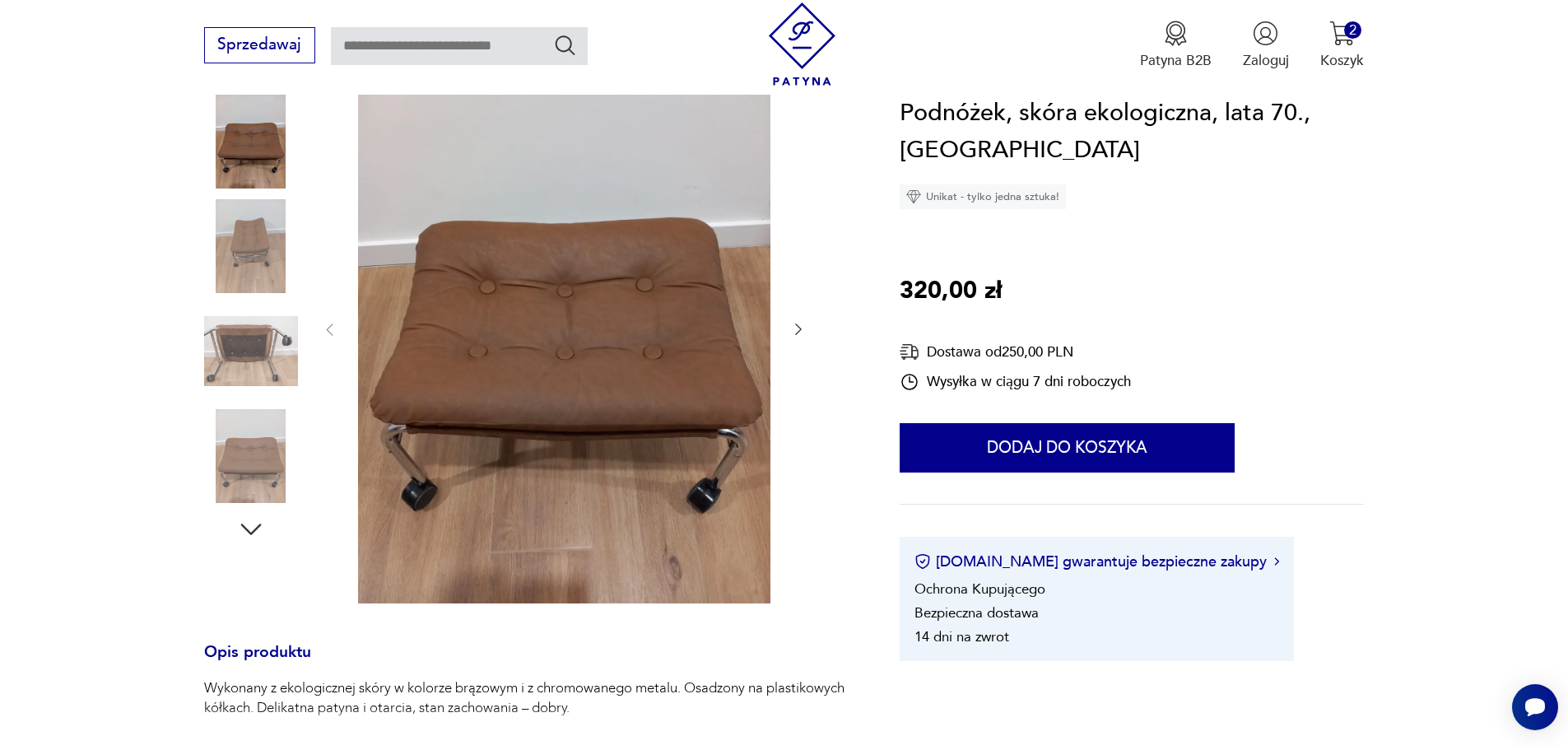
click at [800, 327] on icon "button" at bounding box center [798, 329] width 16 height 17
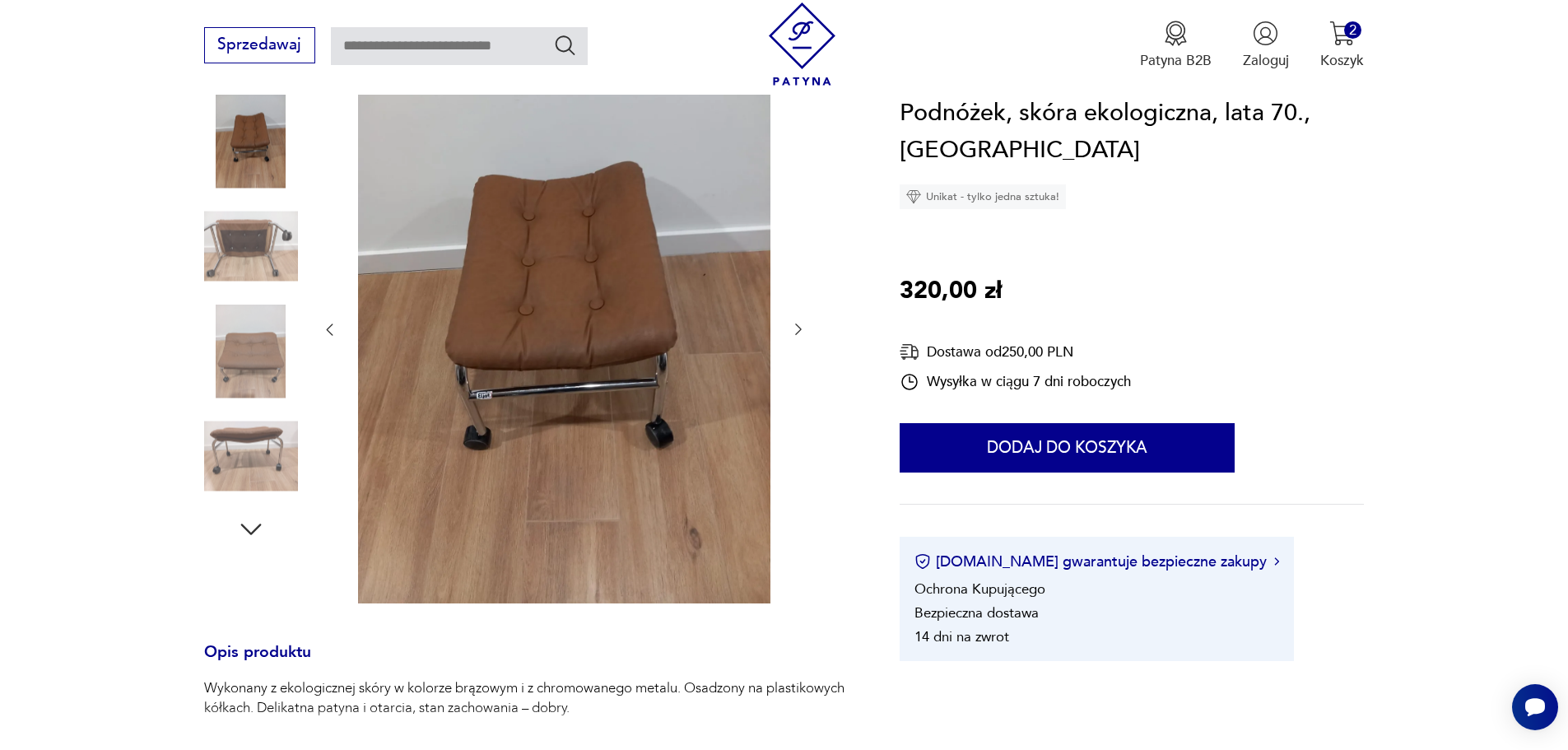
click at [800, 327] on icon "button" at bounding box center [798, 329] width 16 height 17
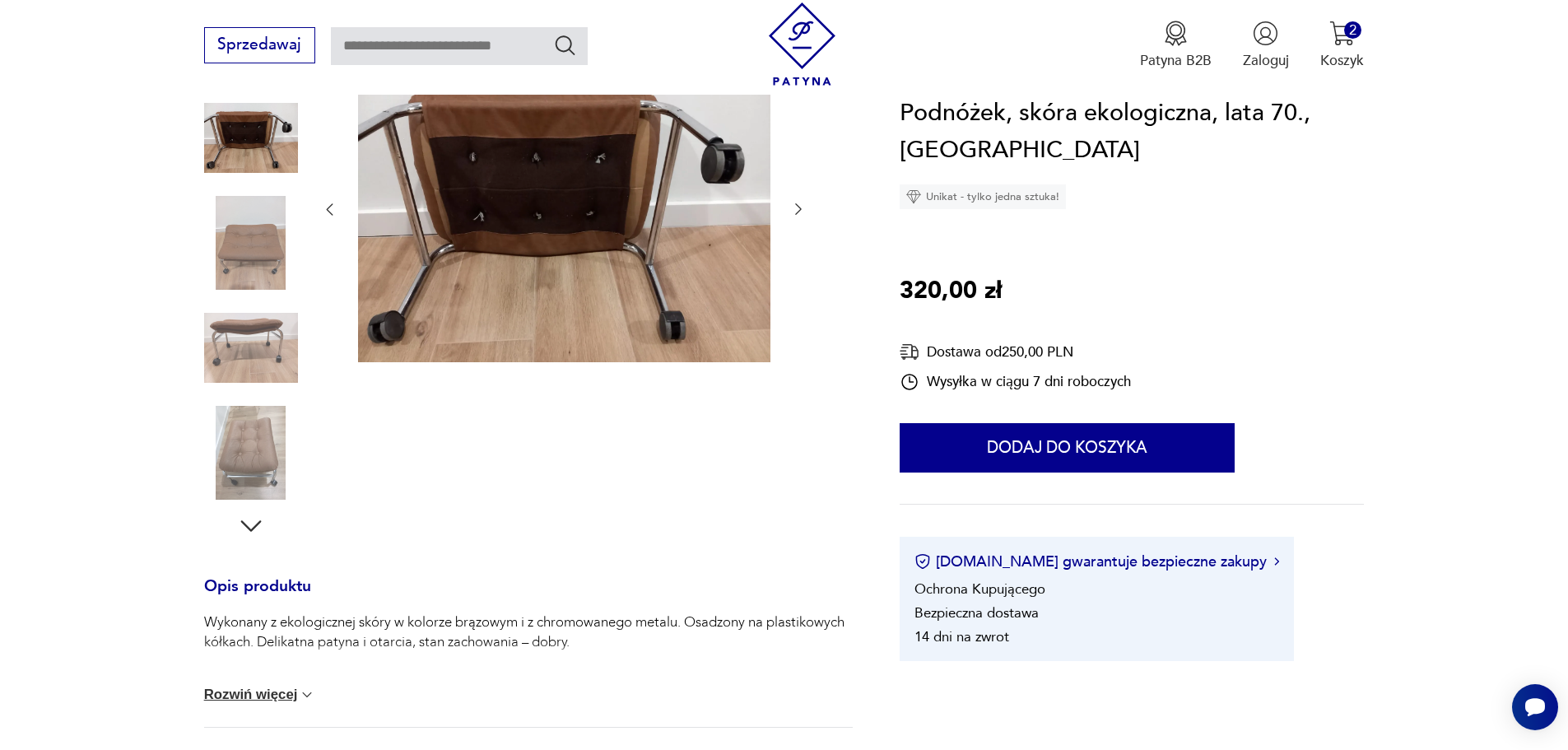
click at [800, 327] on div at bounding box center [563, 210] width 486 height 313
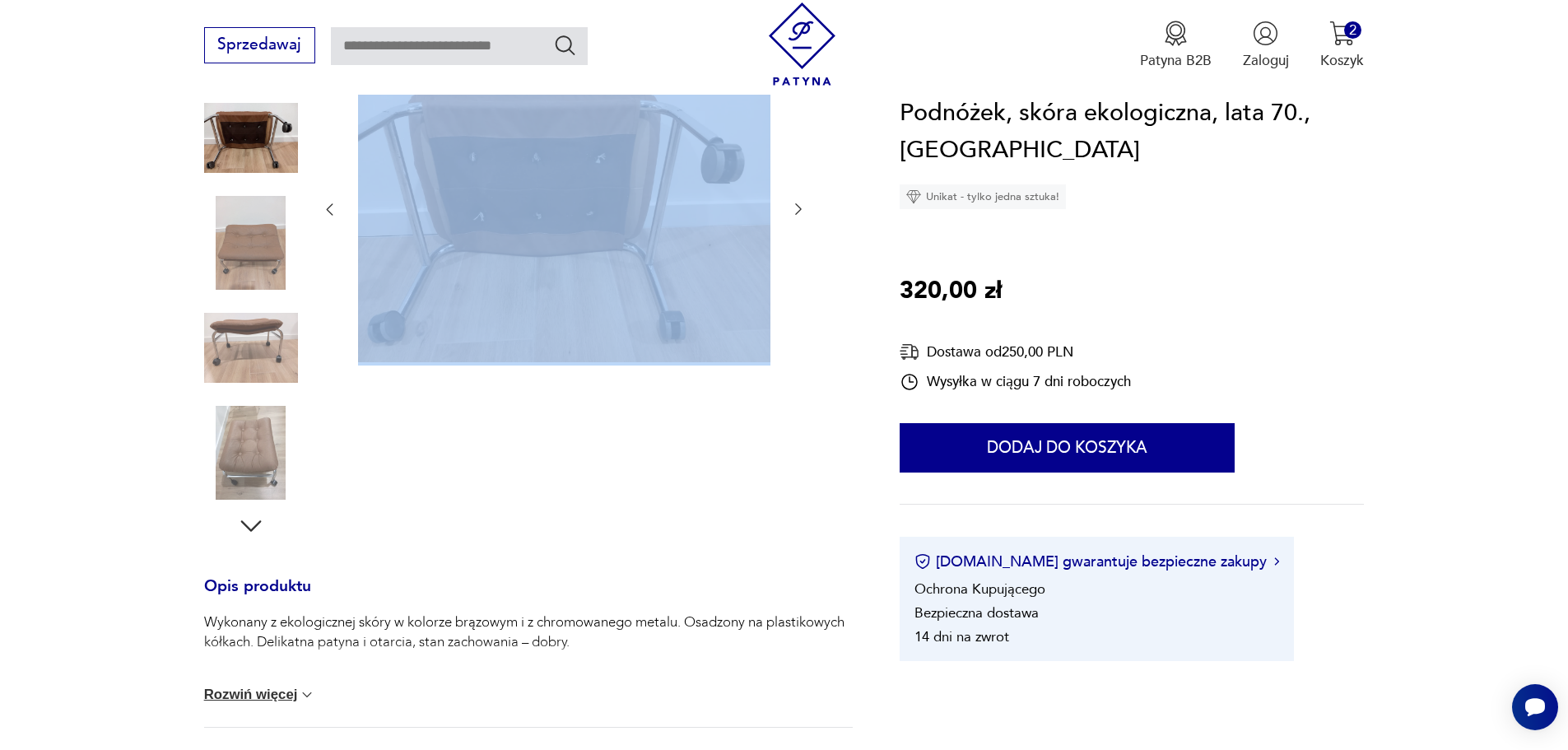
click at [800, 327] on div at bounding box center [563, 210] width 486 height 313
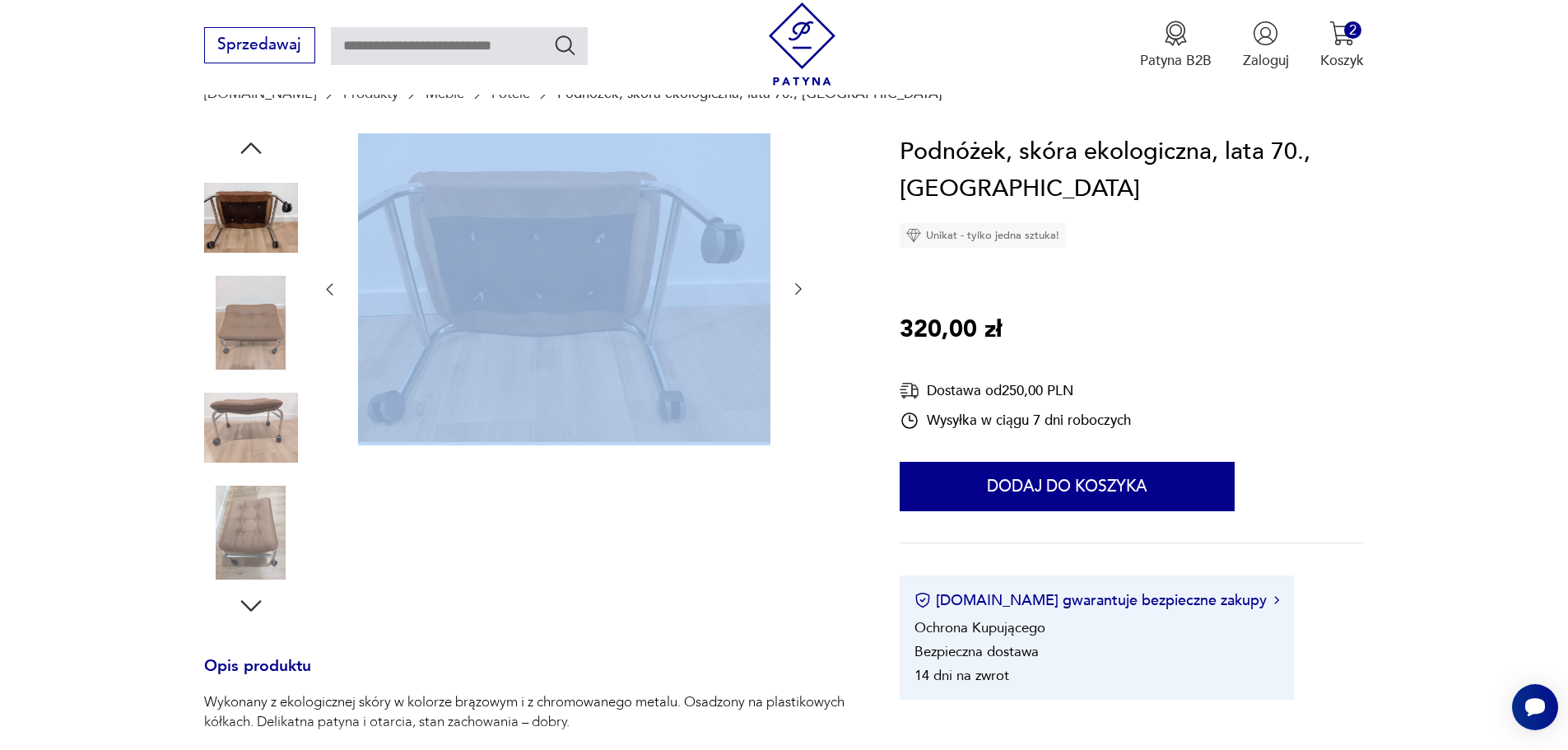
scroll to position [165, 0]
